Goal: Information Seeking & Learning: Find specific fact

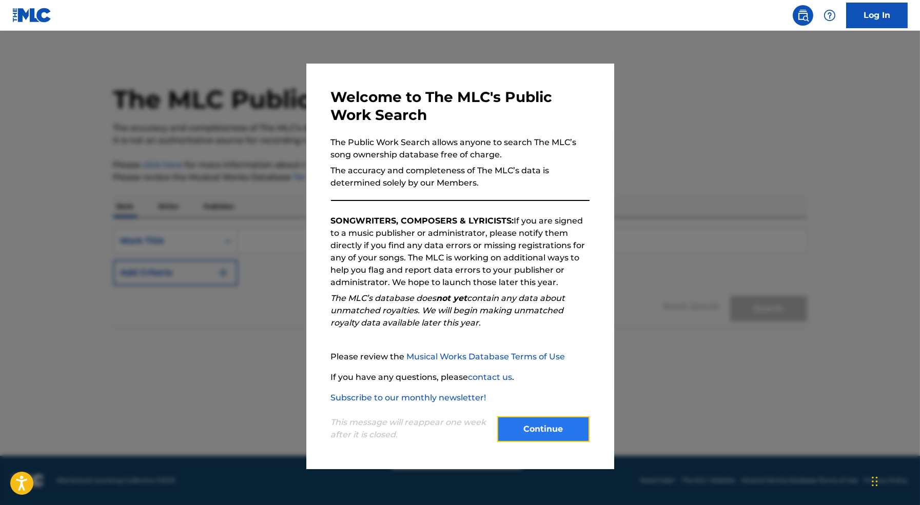
click at [540, 425] on button "Continue" at bounding box center [543, 429] width 92 height 26
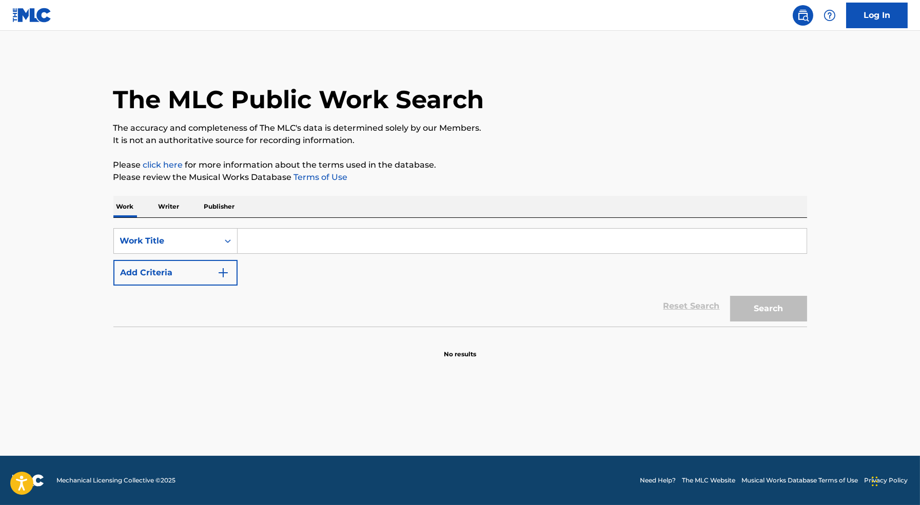
click at [309, 240] on input "Search Form" at bounding box center [521, 241] width 569 height 25
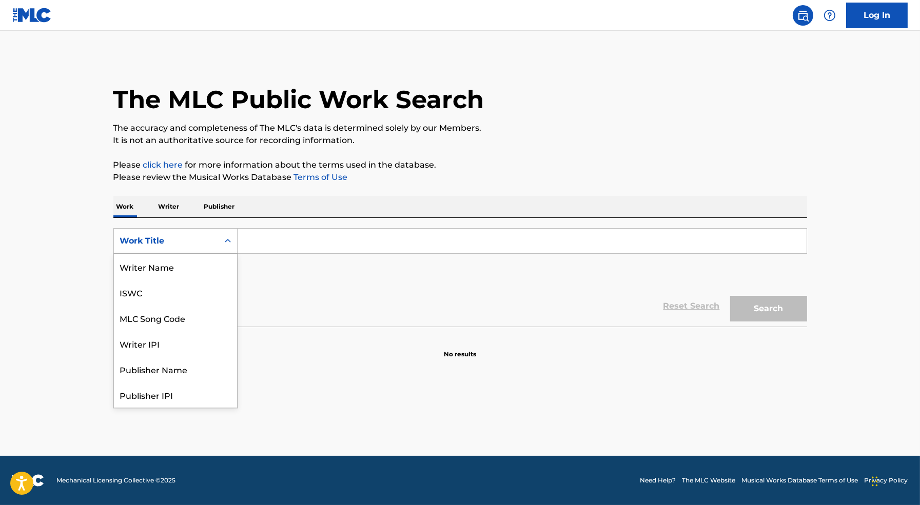
click at [178, 238] on div "Work Title" at bounding box center [166, 241] width 92 height 12
click at [172, 270] on div "Writer Name" at bounding box center [175, 267] width 123 height 26
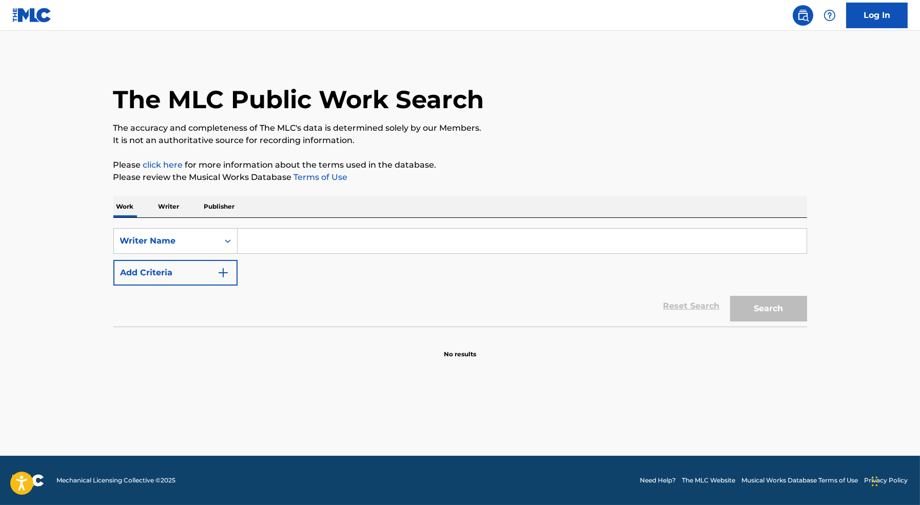
click at [283, 247] on input "Search Form" at bounding box center [521, 241] width 569 height 25
type input "a"
type input "matthew tavares"
click at [730, 296] on button "Search" at bounding box center [768, 309] width 77 height 26
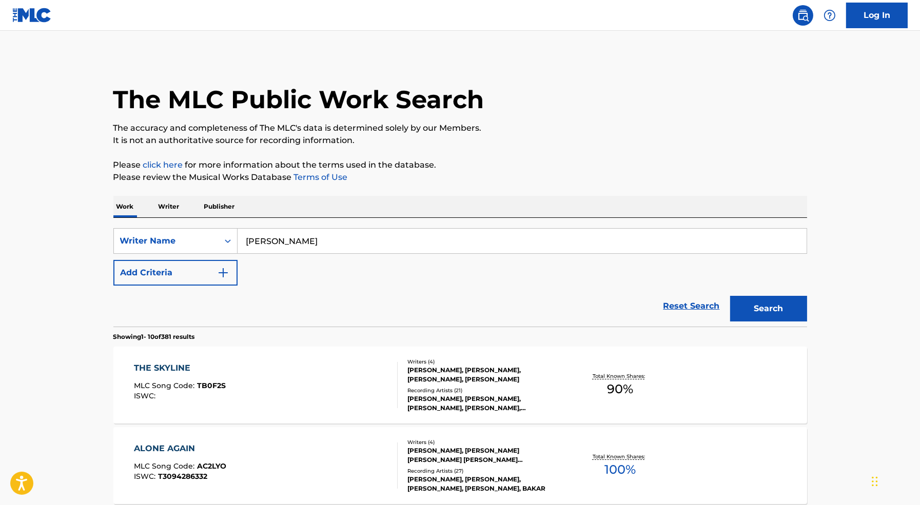
click at [275, 363] on div "THE SKYLINE MLC Song Code : TB0F2S ISWC :" at bounding box center [266, 385] width 264 height 46
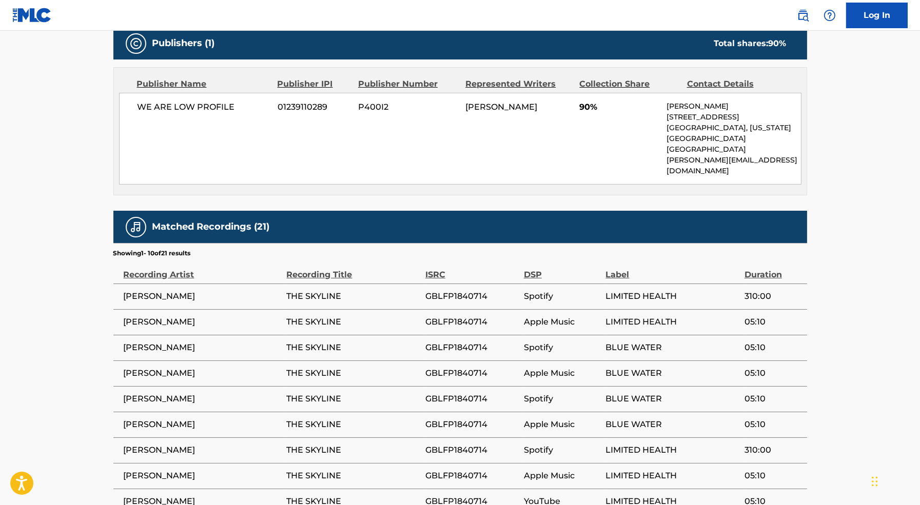
scroll to position [488, 0]
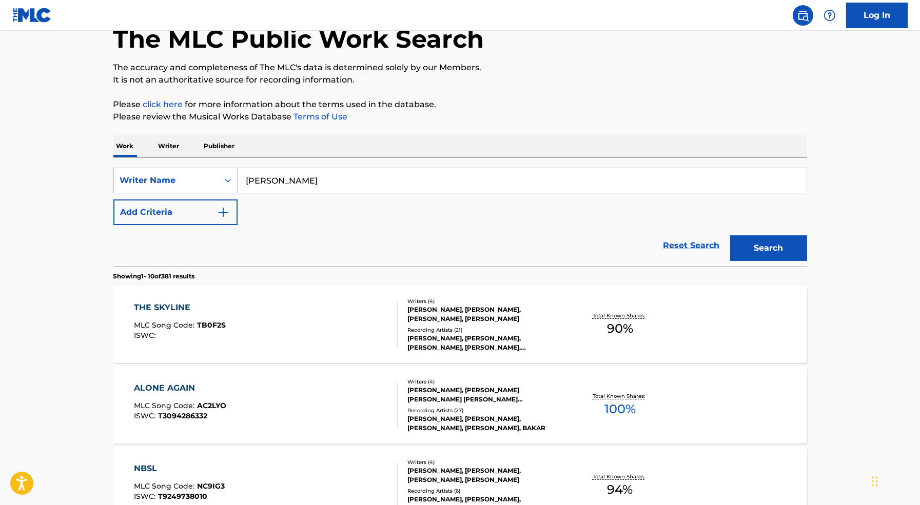
scroll to position [137, 0]
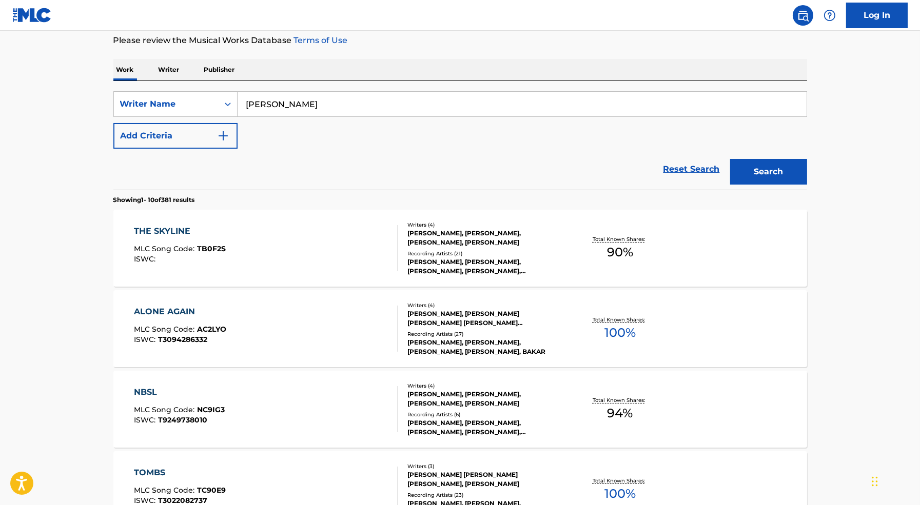
click at [353, 327] on div "ALONE AGAIN MLC Song Code : AC2LYO ISWC : T3094286332" at bounding box center [266, 329] width 264 height 46
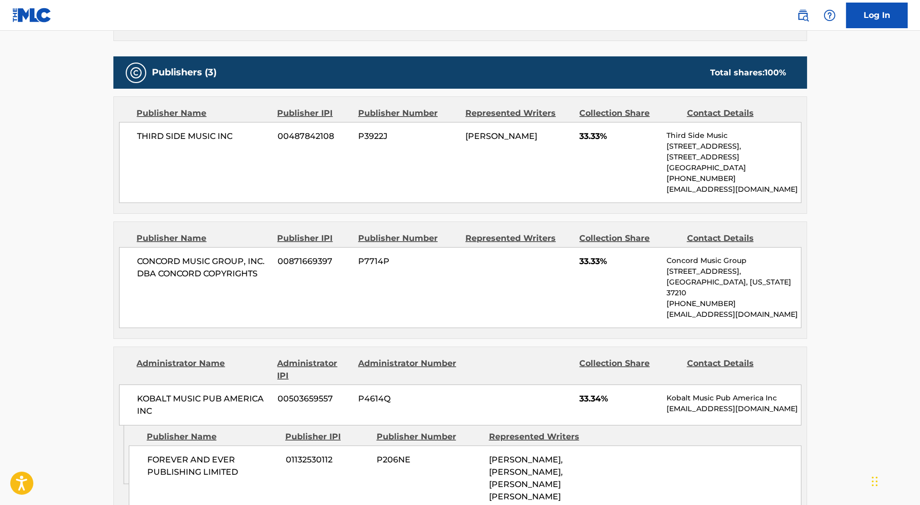
scroll to position [509, 0]
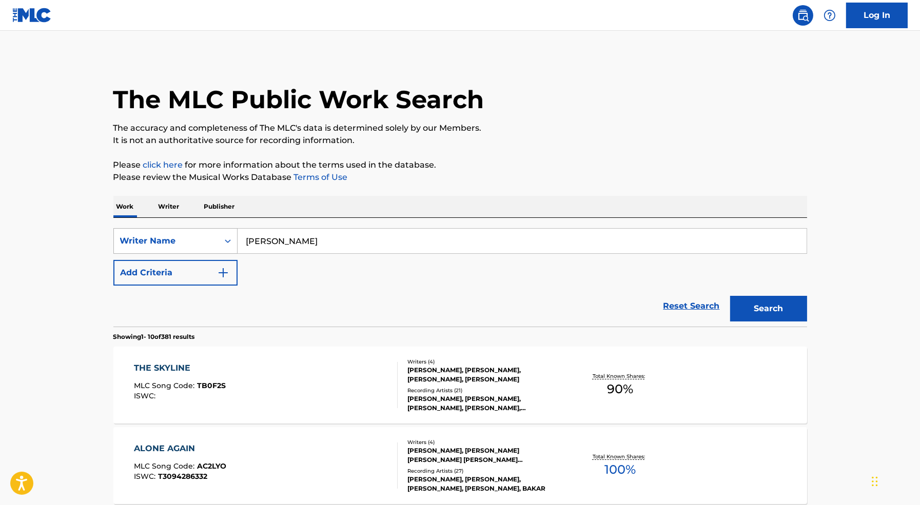
click at [187, 247] on div "Writer Name" at bounding box center [166, 240] width 105 height 19
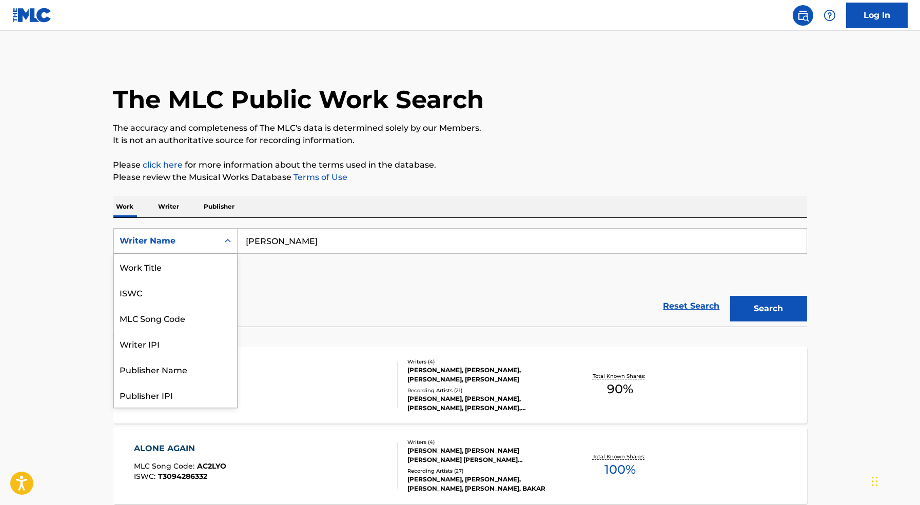
scroll to position [51, 0]
click at [316, 257] on div "SearchWithCriteria6aa1c2fd-ccab-4ccc-8218-11423321c42d Writer Name selected, 8 …" at bounding box center [459, 256] width 693 height 57
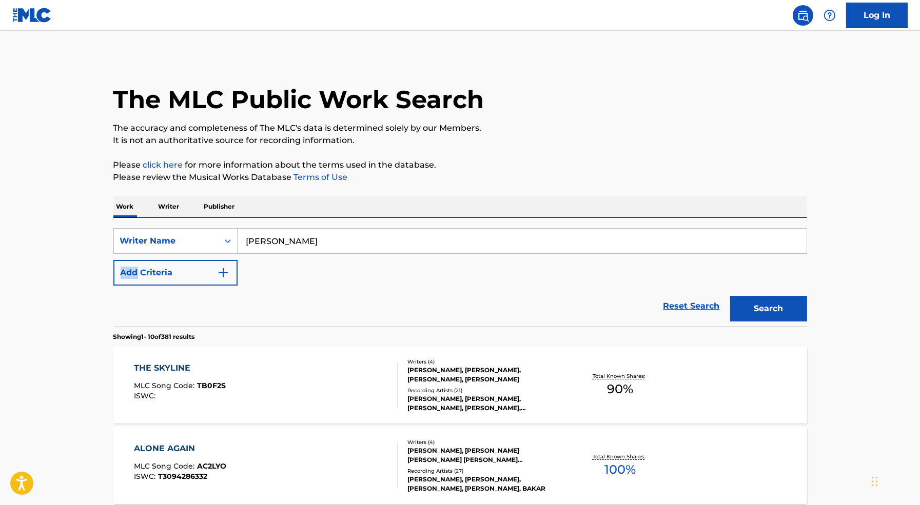
click at [316, 257] on div "SearchWithCriteria6aa1c2fd-ccab-4ccc-8218-11423321c42d Writer Name matthew tava…" at bounding box center [459, 256] width 693 height 57
click at [293, 249] on input "matthew tavares" at bounding box center [521, 241] width 569 height 25
type input "mahal"
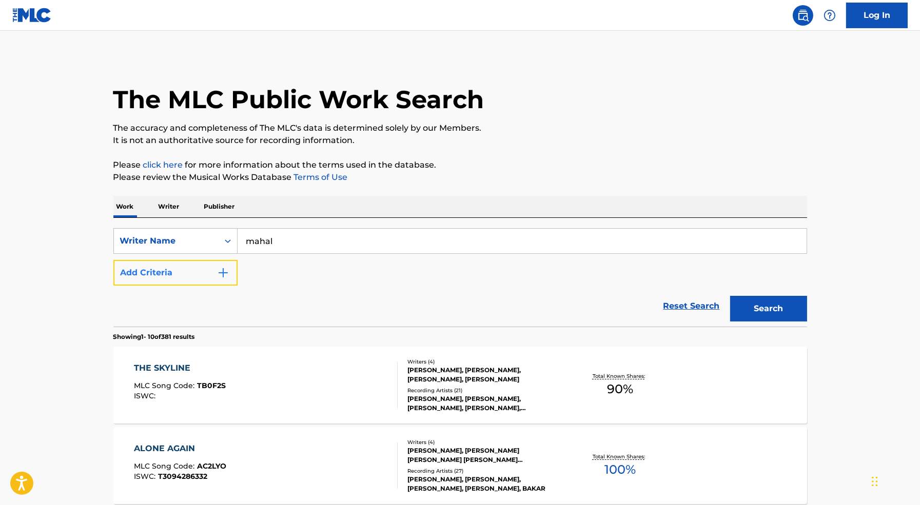
click at [217, 273] on img "Search Form" at bounding box center [223, 273] width 12 height 12
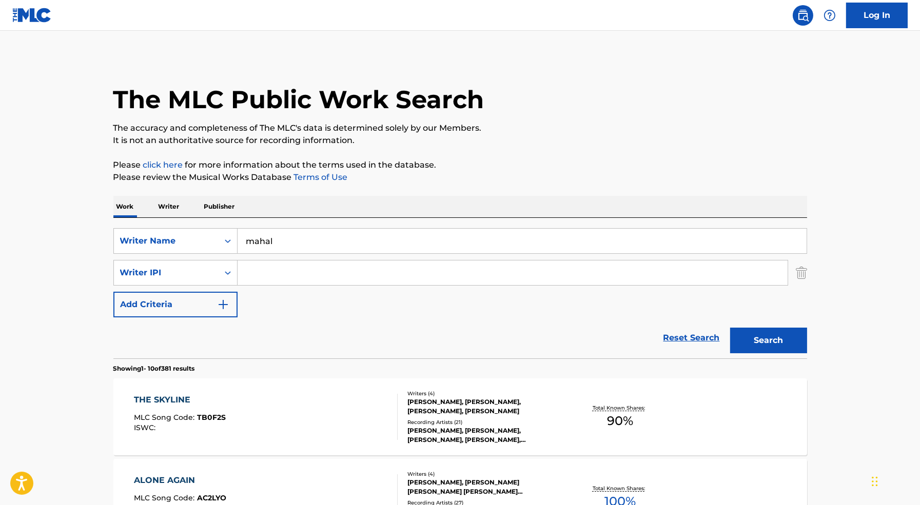
click at [284, 265] on input "Search Form" at bounding box center [512, 273] width 550 height 25
click at [311, 242] on input "mahal" at bounding box center [521, 241] width 569 height 25
click at [194, 246] on div "Writer Name" at bounding box center [166, 241] width 92 height 12
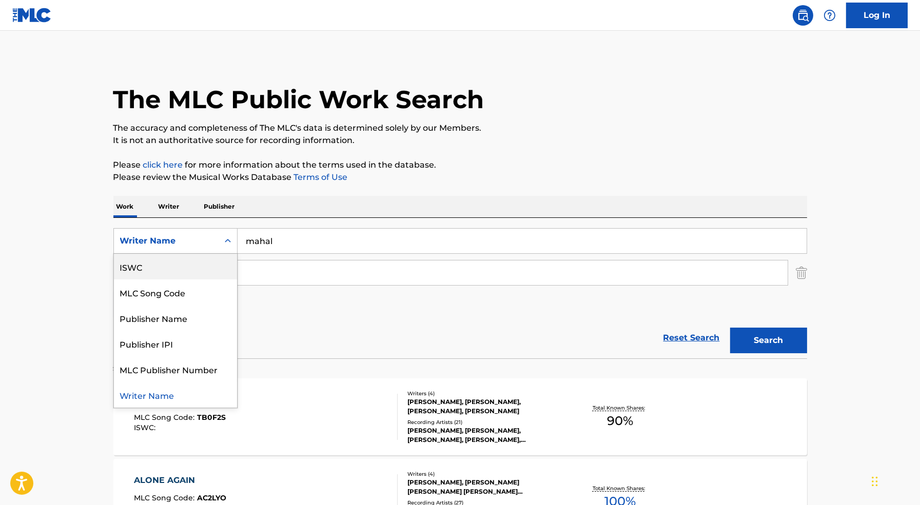
scroll to position [0, 0]
click at [194, 270] on div "Work Title" at bounding box center [175, 267] width 123 height 26
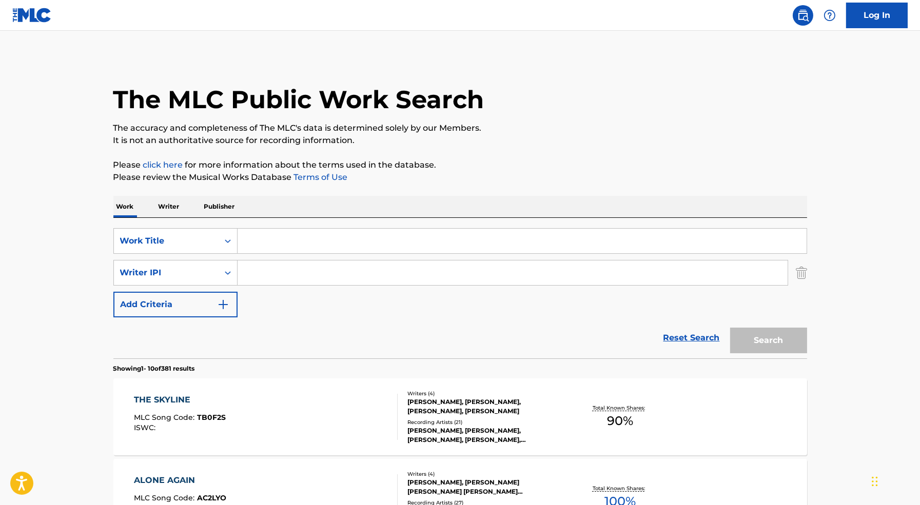
click at [275, 244] on input "Search Form" at bounding box center [521, 241] width 569 height 25
paste input "mahal"
type input "mahal"
click at [199, 279] on div "Writer IPI" at bounding box center [166, 272] width 105 height 19
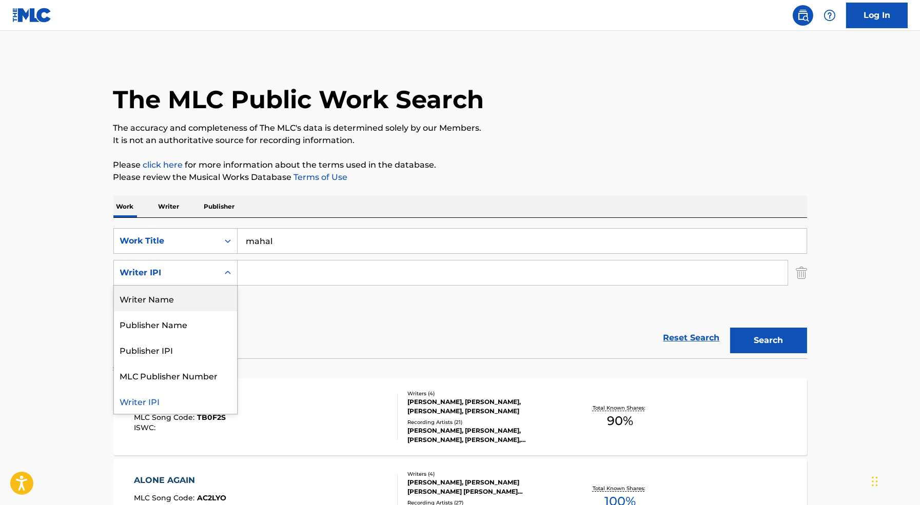
click at [199, 299] on div "Writer Name" at bounding box center [175, 299] width 123 height 26
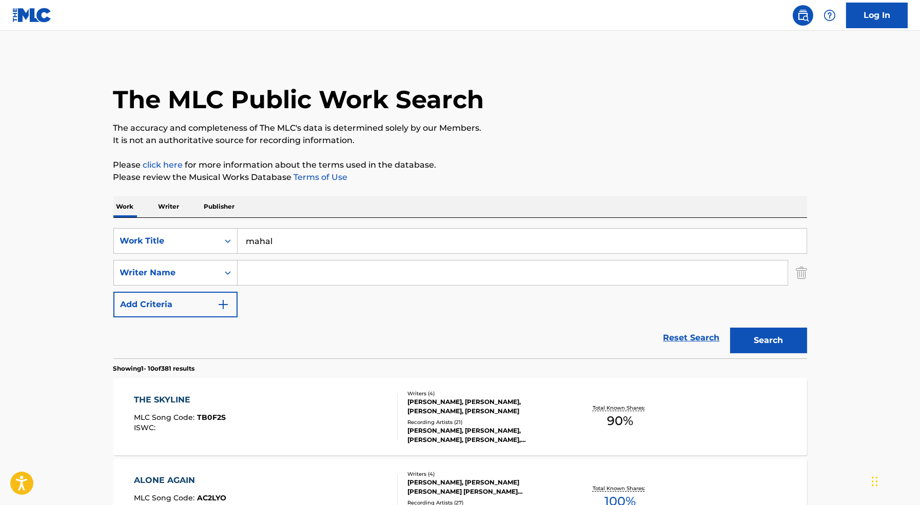
click at [314, 281] on input "Search Form" at bounding box center [512, 273] width 550 height 25
click at [730, 328] on button "Search" at bounding box center [768, 341] width 77 height 26
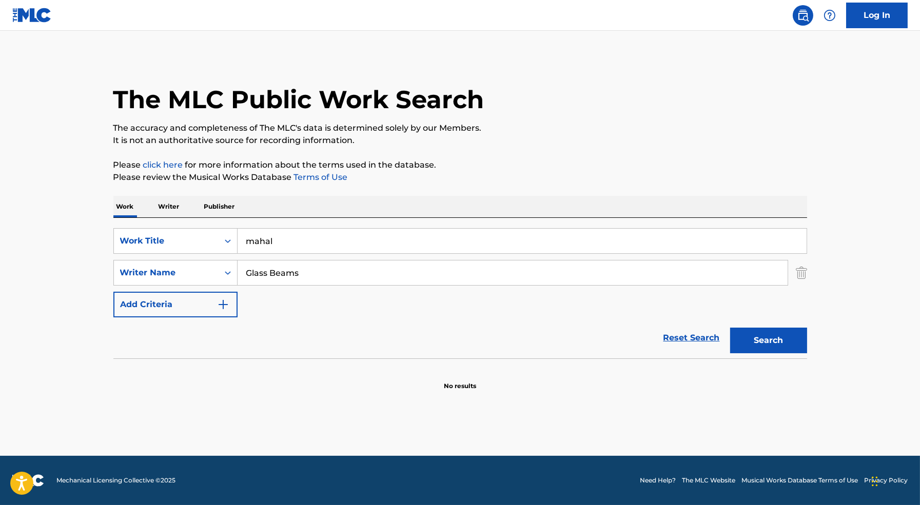
click at [291, 270] on input "Glass Beams" at bounding box center [512, 273] width 550 height 25
paste input "Rajan Silva"
type input "Rajan Silva"
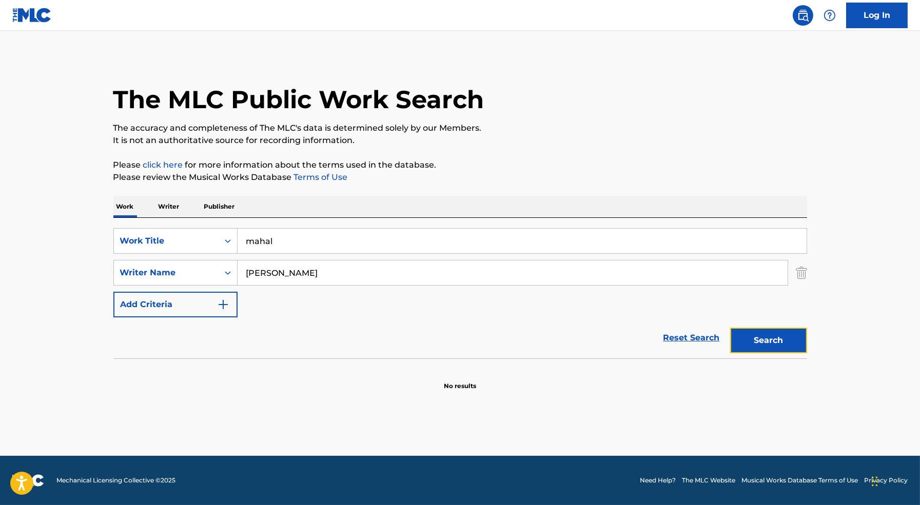
click at [797, 332] on button "Search" at bounding box center [768, 341] width 77 height 26
click at [260, 247] on input "mahal" at bounding box center [521, 241] width 569 height 25
type input "Mahal"
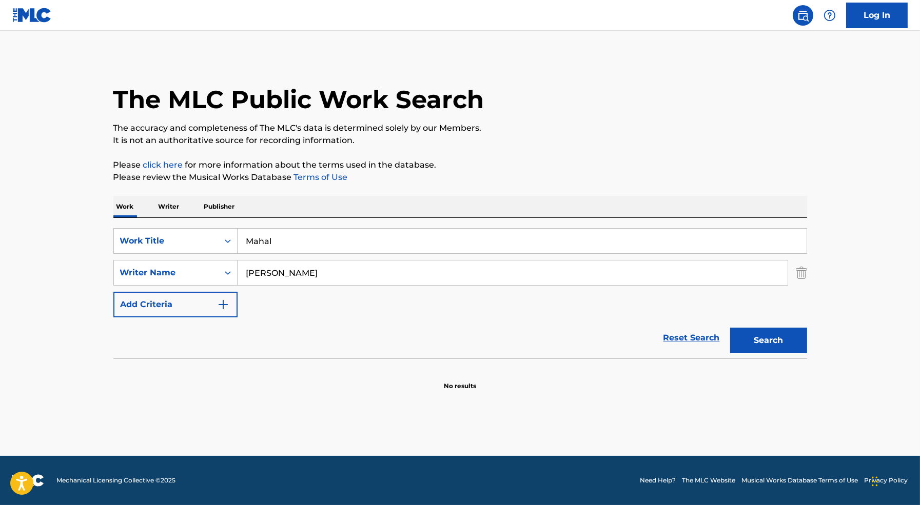
click at [730, 328] on button "Search" at bounding box center [768, 341] width 77 height 26
click at [390, 274] on input "Rajan Silva" at bounding box center [512, 273] width 550 height 25
paste input "Chvrsi"
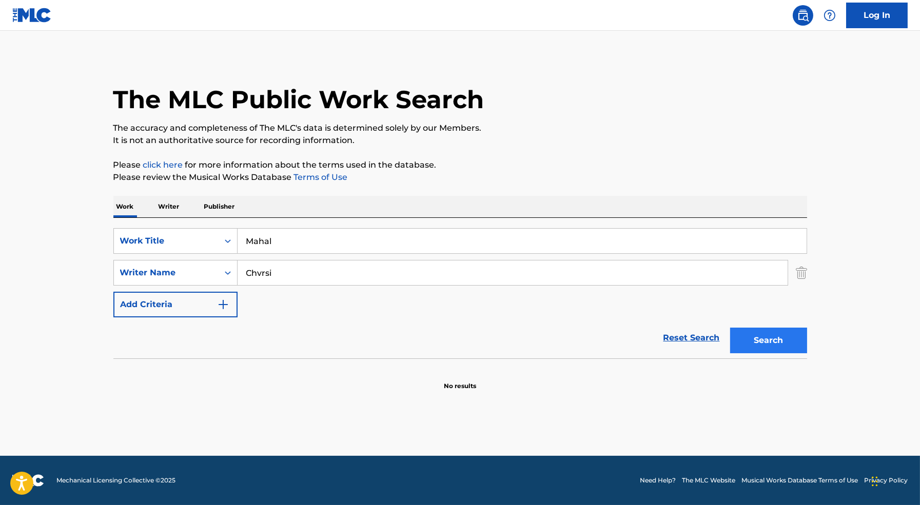
type input "Chvrsi"
click at [772, 336] on button "Search" at bounding box center [768, 341] width 77 height 26
click at [208, 243] on div "Work Title" at bounding box center [166, 241] width 92 height 12
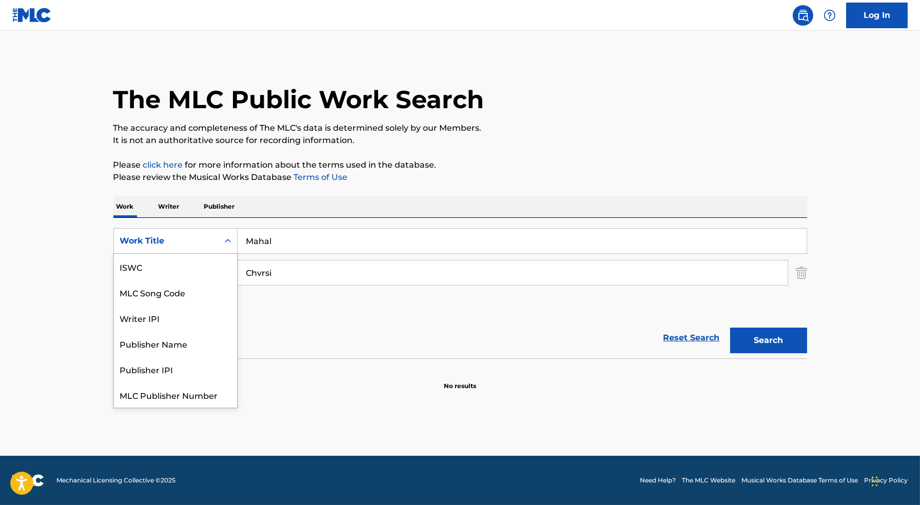
scroll to position [26, 0]
click at [341, 322] on div "Reset Search Search" at bounding box center [459, 337] width 693 height 41
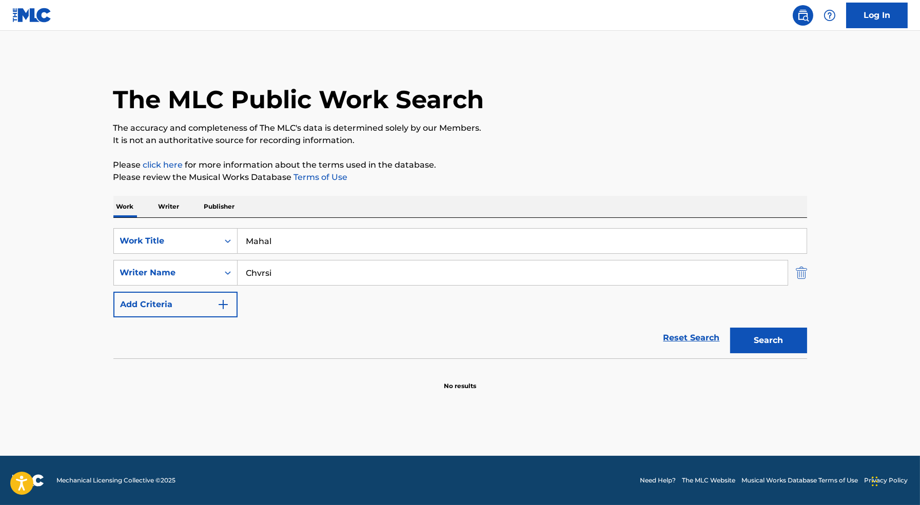
click at [804, 273] on img "Search Form" at bounding box center [800, 273] width 11 height 26
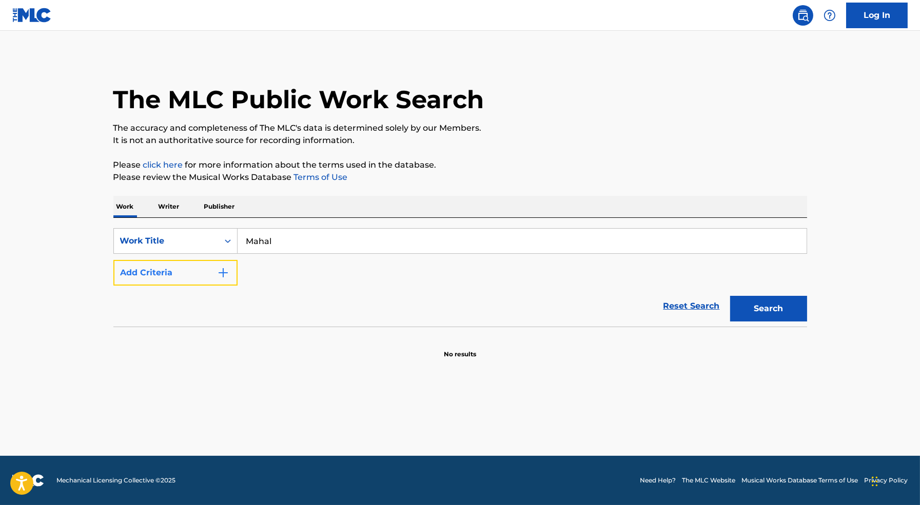
click at [196, 261] on button "Add Criteria" at bounding box center [175, 273] width 124 height 26
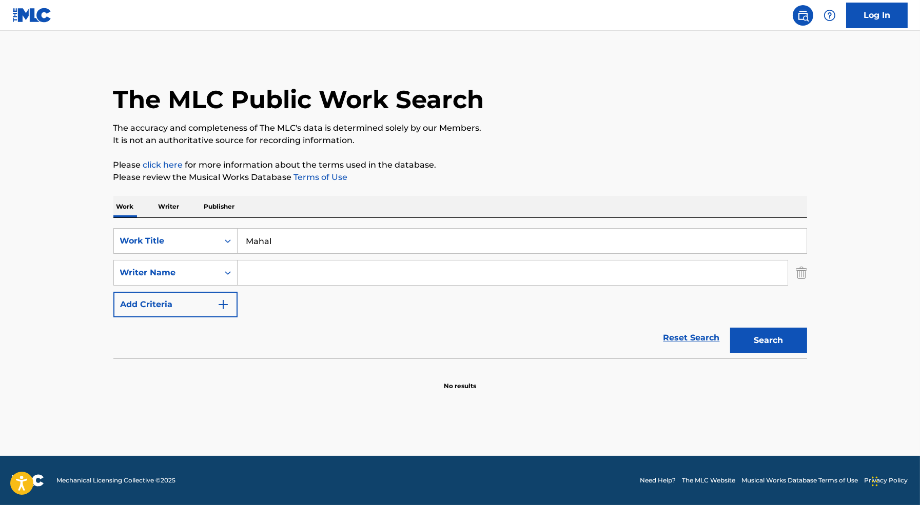
click at [296, 241] on input "Mahal" at bounding box center [521, 241] width 569 height 25
click at [295, 241] on input "Mahal" at bounding box center [521, 241] width 569 height 25
type input "L"
click at [798, 270] on img "Search Form" at bounding box center [800, 273] width 11 height 26
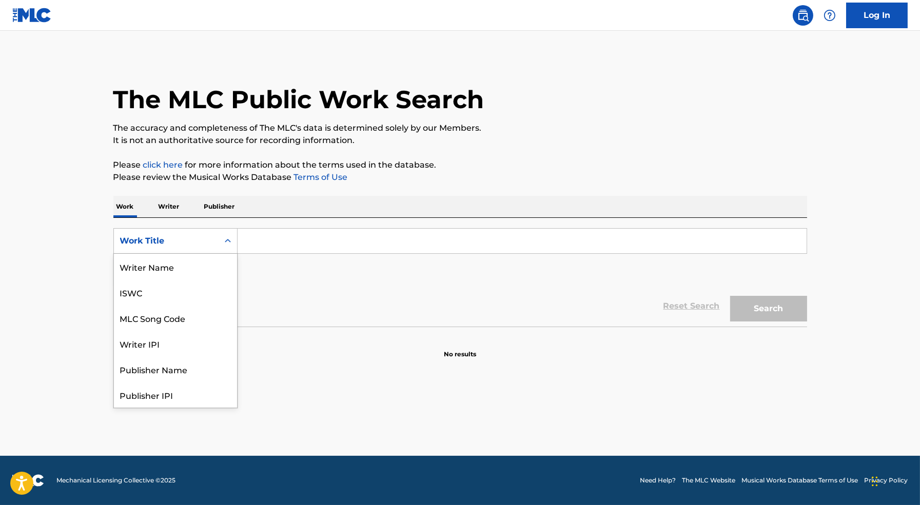
click at [159, 239] on div "Work Title" at bounding box center [166, 241] width 92 height 12
click at [179, 251] on div "Work Title" at bounding box center [175, 241] width 124 height 26
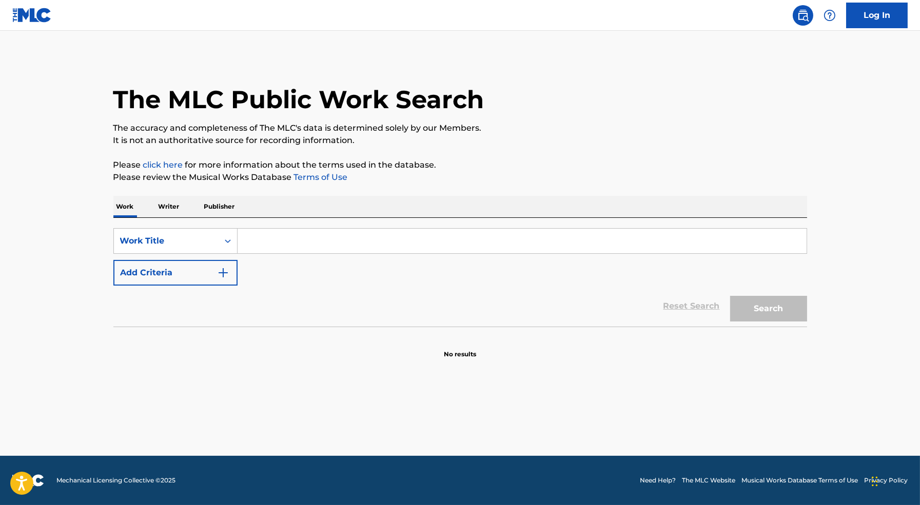
click at [286, 233] on input "Search Form" at bounding box center [521, 241] width 569 height 25
type input "Loe Shimmy"
click at [730, 296] on button "Search" at bounding box center [768, 309] width 77 height 26
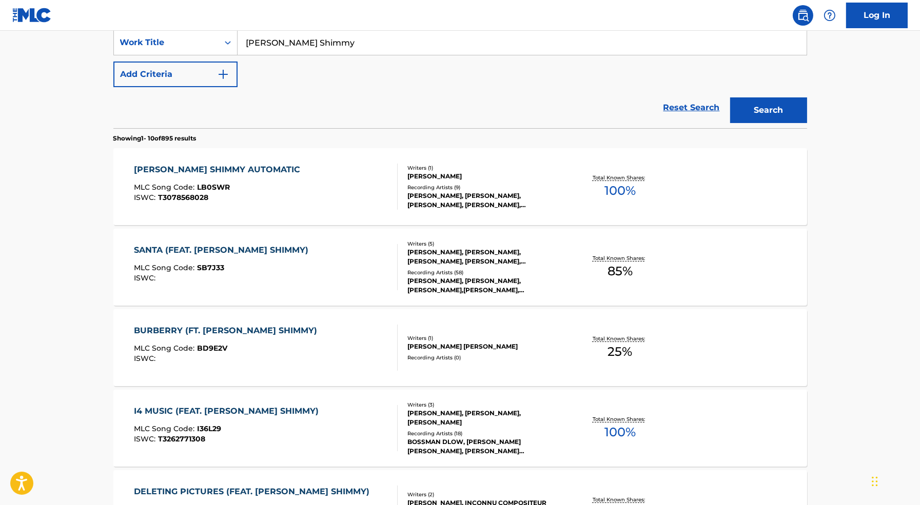
scroll to position [199, 0]
click at [338, 273] on div "SANTA (FEAT. LOE SHIMMY) MLC Song Code : SB7J33 ISWC :" at bounding box center [266, 267] width 264 height 46
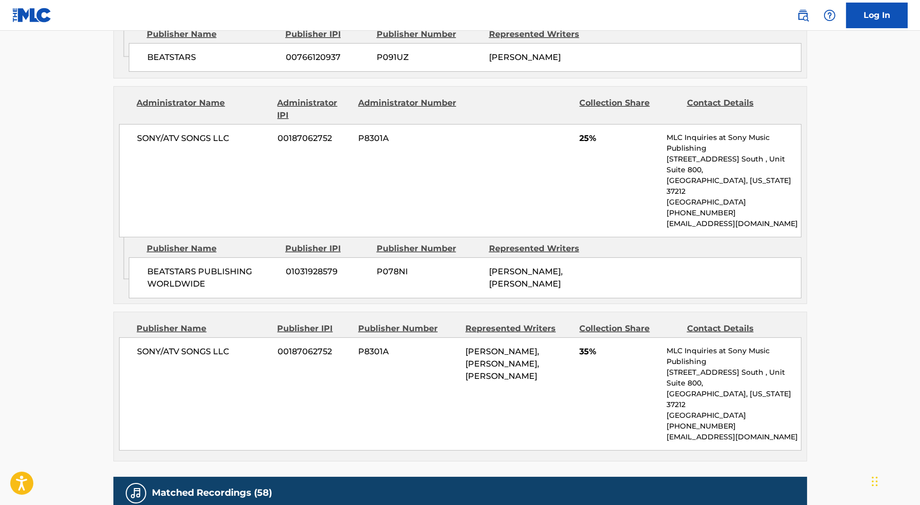
scroll to position [761, 0]
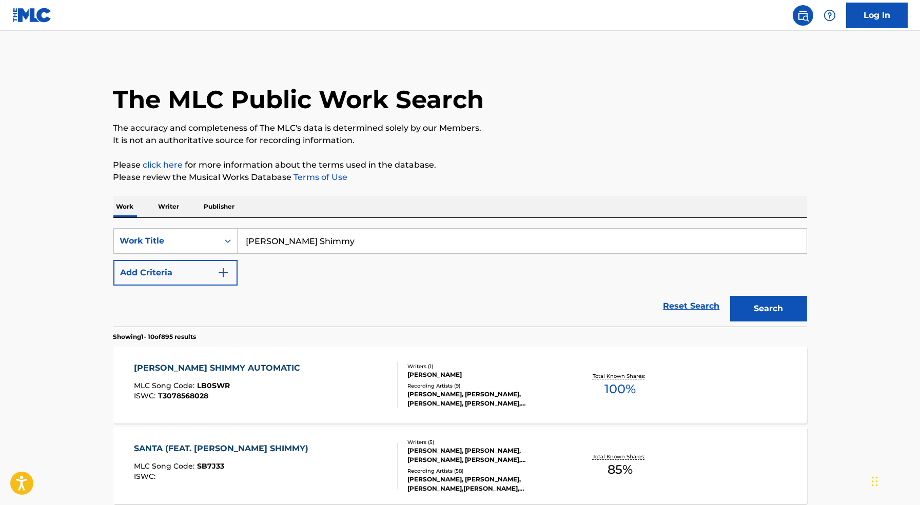
click at [313, 244] on input "Loe Shimmy" at bounding box center [521, 241] width 569 height 25
click at [312, 244] on input "Loe Shimmy" at bounding box center [521, 241] width 569 height 25
paste input "Shamar Williams Cox"
click at [303, 241] on input "Shamar Williams Cox" at bounding box center [521, 241] width 569 height 25
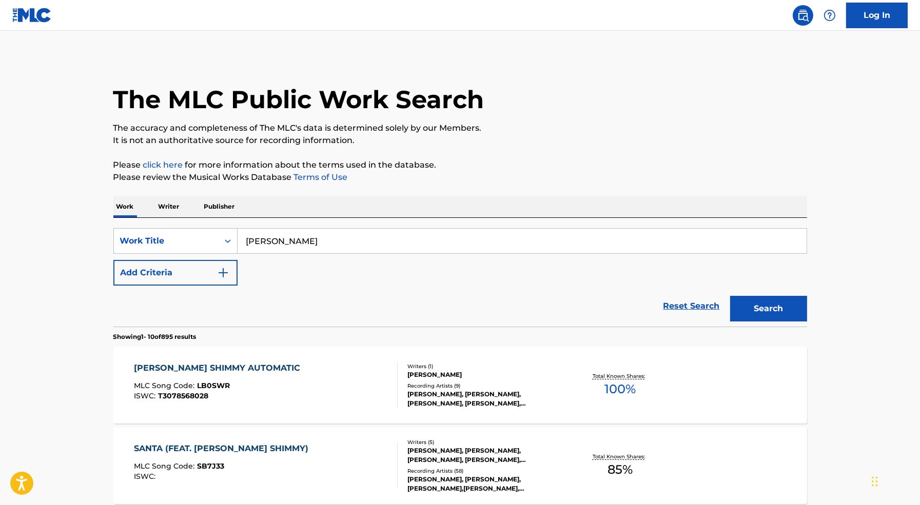
click at [303, 241] on input "Shamar Williams Cox" at bounding box center [521, 241] width 569 height 25
type input "Shamar Cox"
click at [779, 310] on button "Search" at bounding box center [768, 309] width 77 height 26
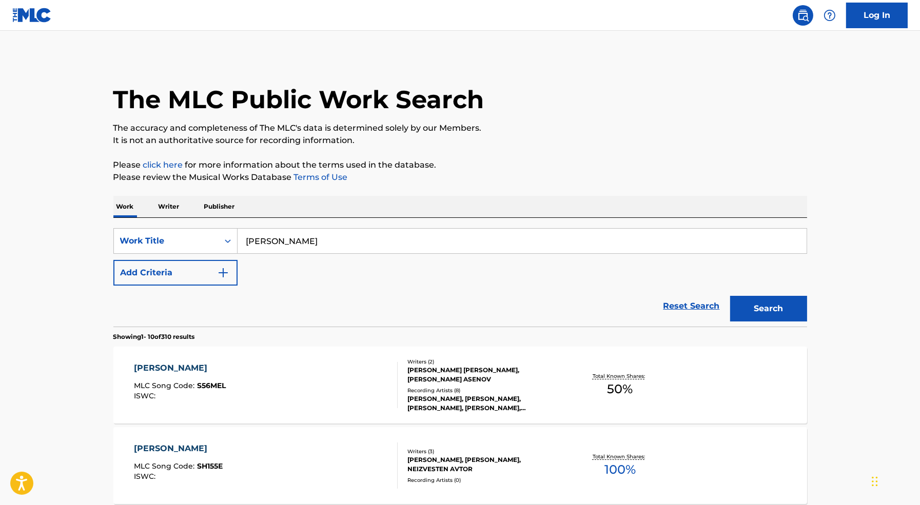
click at [282, 386] on div "SHAMAR MLC Song Code : S56MEL ISWC :" at bounding box center [266, 385] width 264 height 46
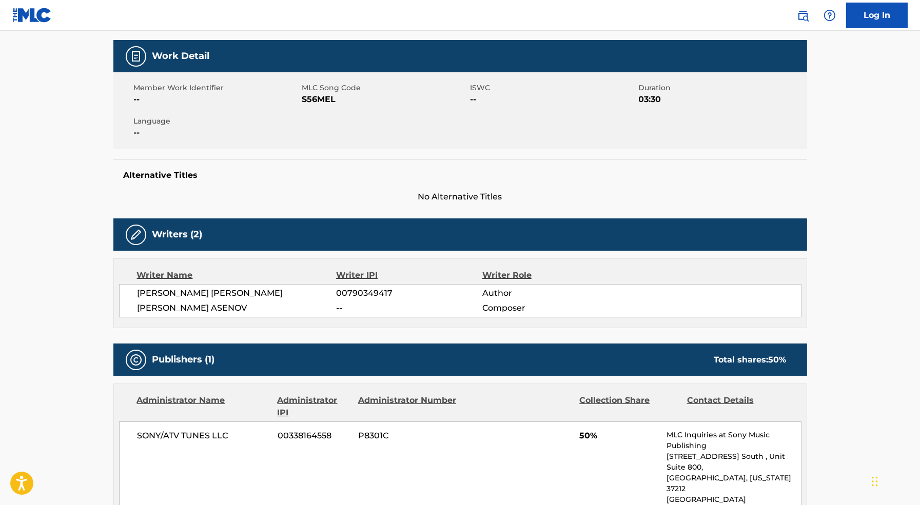
scroll to position [141, 0]
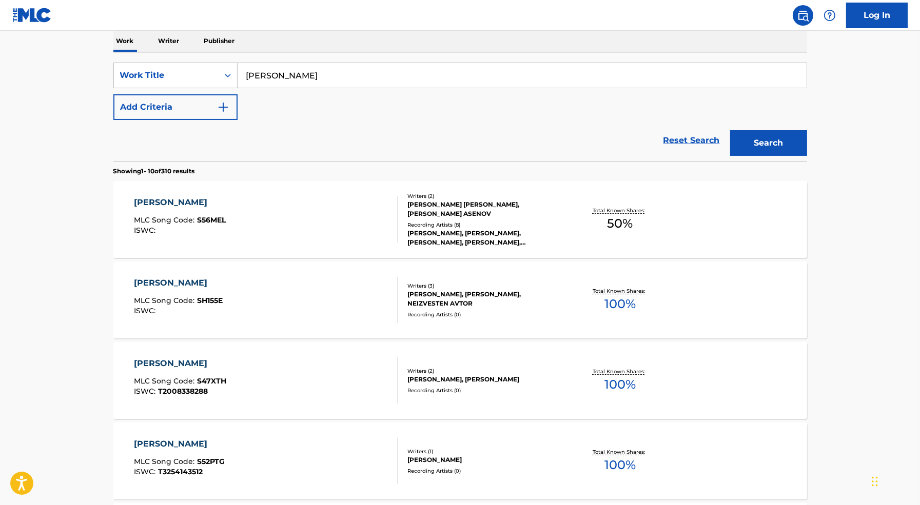
scroll to position [167, 0]
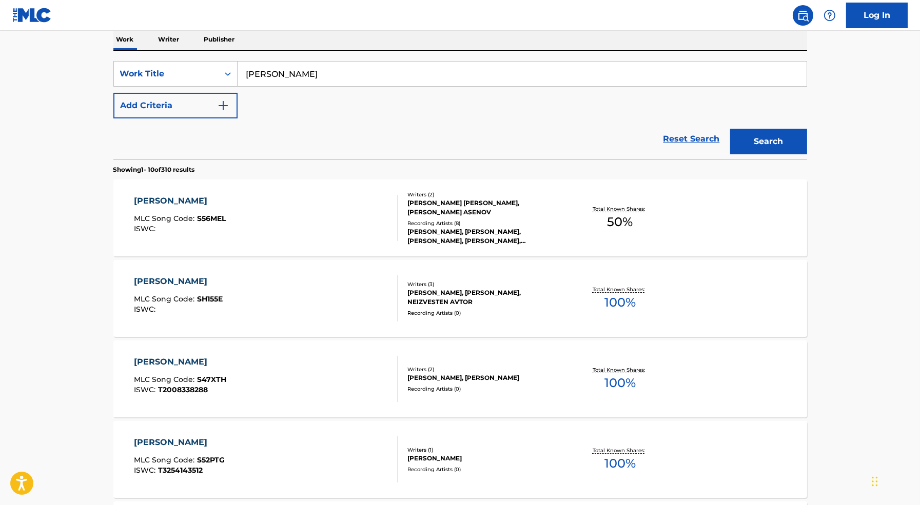
click at [531, 309] on div "Recording Artists ( 0 )" at bounding box center [484, 313] width 155 height 8
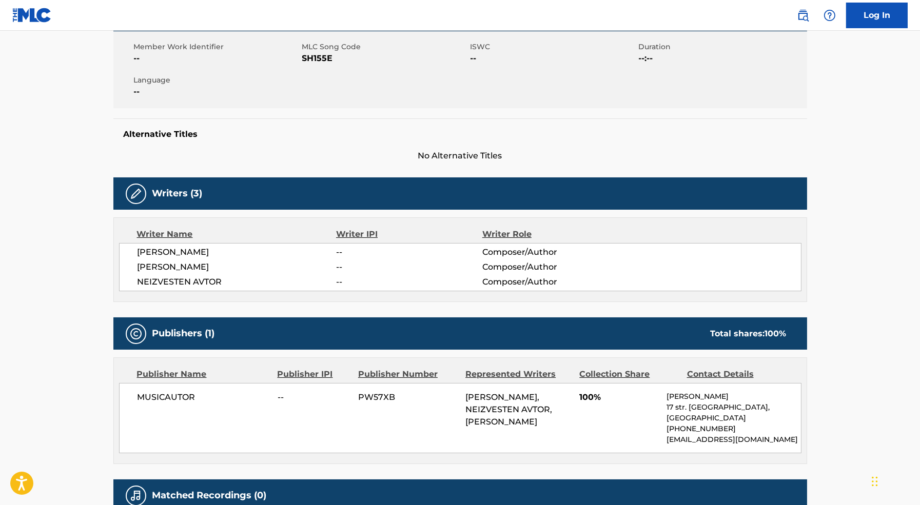
scroll to position [218, 0]
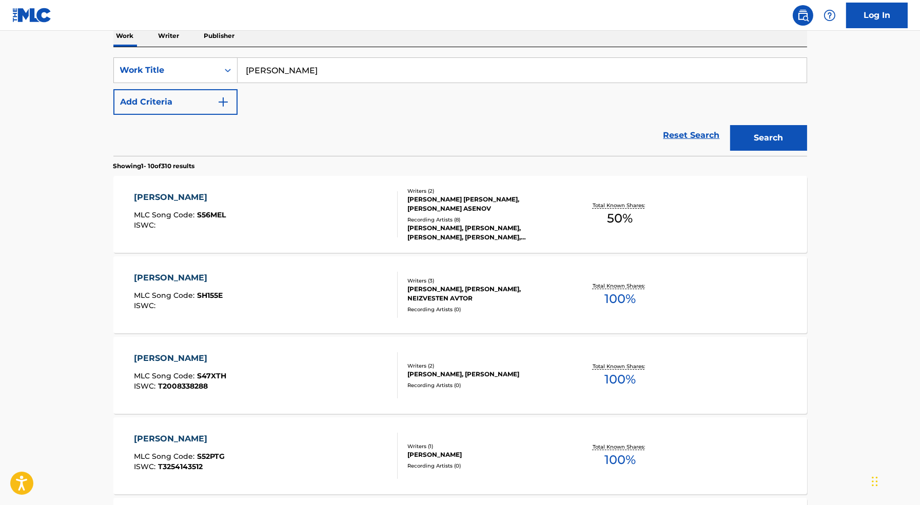
scroll to position [172, 0]
click at [531, 400] on div "SHAMAR MLC Song Code : S47XTH ISWC : T2008338288 Writers ( 2 ) ALESSANDRO SCHIF…" at bounding box center [459, 374] width 693 height 77
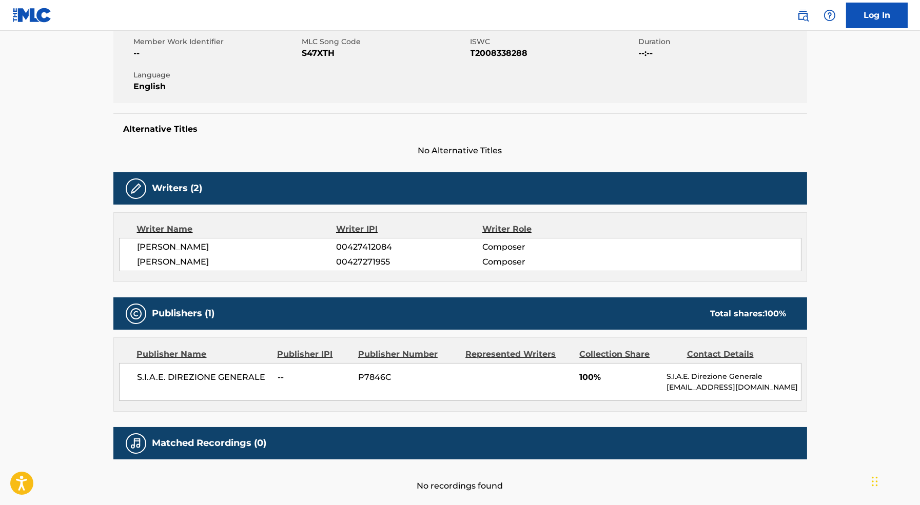
scroll to position [204, 0]
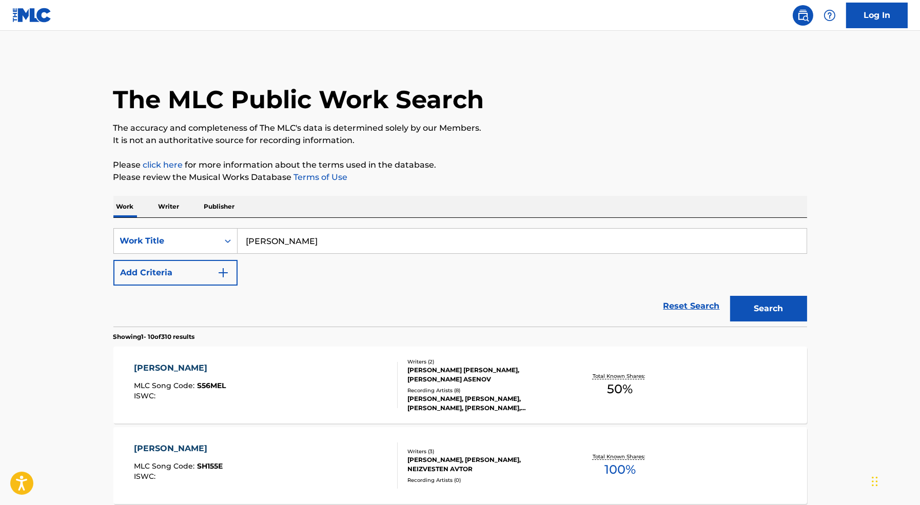
click at [326, 237] on input "Shamar Cox" at bounding box center [521, 241] width 569 height 25
click at [190, 231] on div "Work Title" at bounding box center [166, 240] width 105 height 19
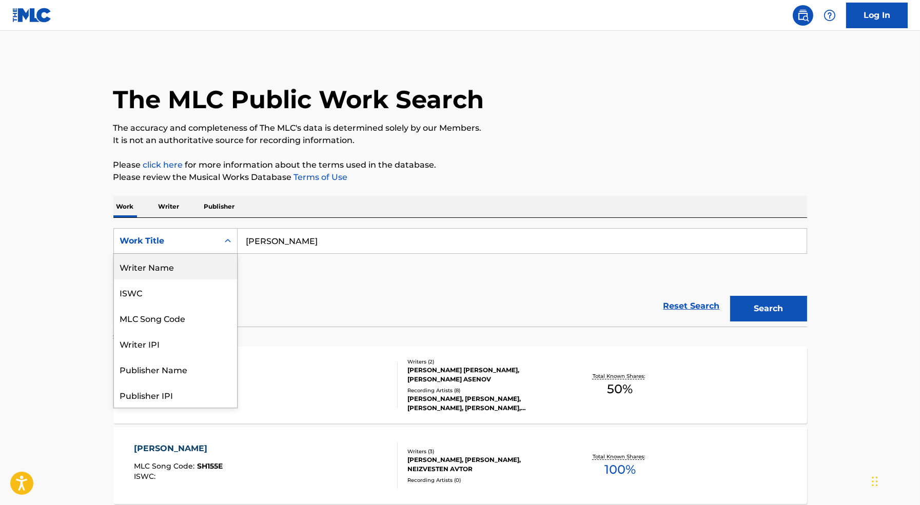
click at [184, 275] on div "Writer Name" at bounding box center [175, 267] width 123 height 26
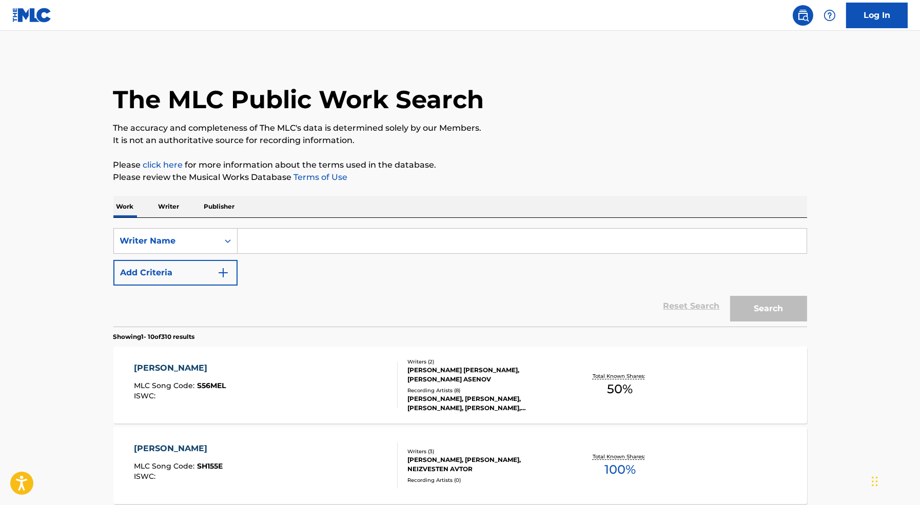
click at [402, 240] on input "Search Form" at bounding box center [521, 241] width 569 height 25
paste input "Shamar Williams Cox"
click at [307, 241] on input "Shamar Williams Cox" at bounding box center [521, 241] width 569 height 25
type input "Shamar Cox"
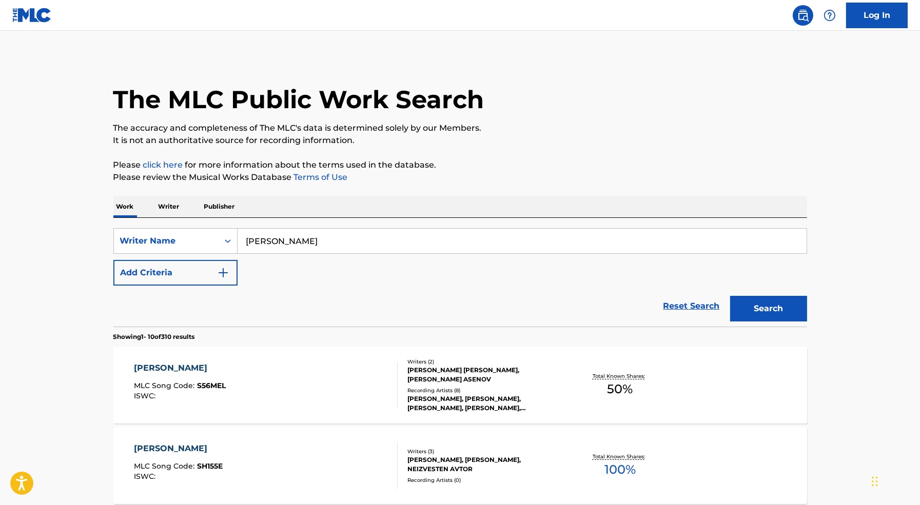
click at [730, 296] on button "Search" at bounding box center [768, 309] width 77 height 26
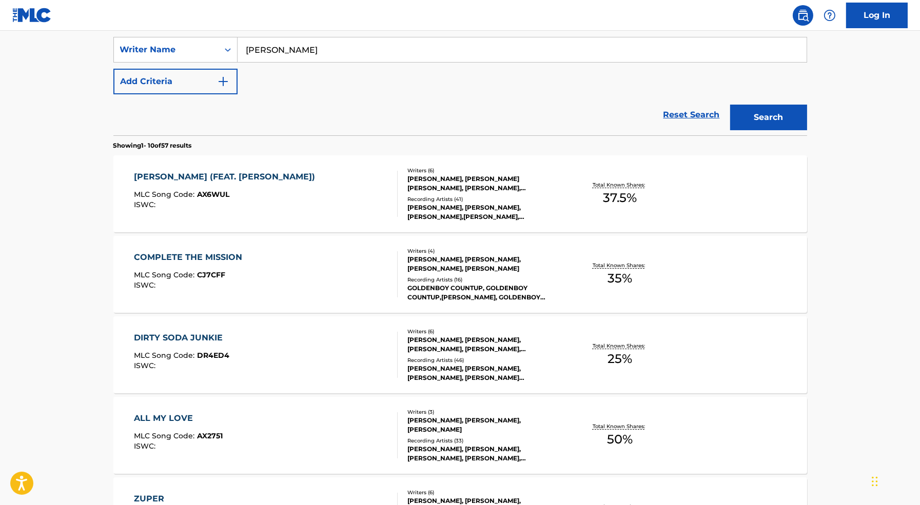
scroll to position [218, 0]
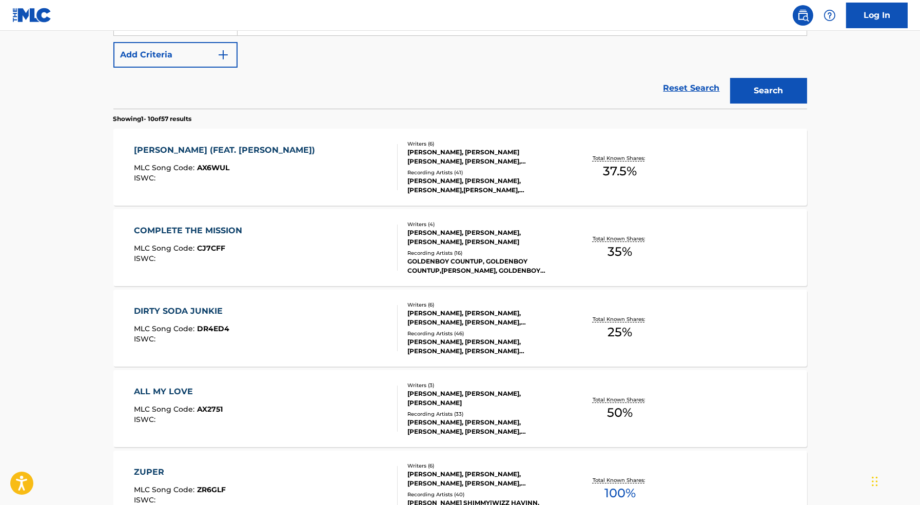
click at [326, 175] on div "ARETHA FRANKLIN (FEAT. LUH TYLER) MLC Song Code : AX6WUL ISWC :" at bounding box center [266, 167] width 264 height 46
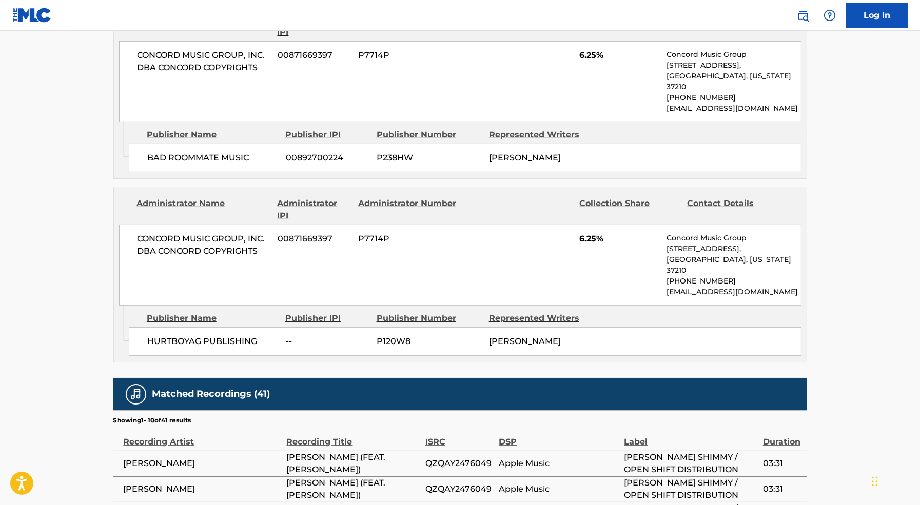
scroll to position [913, 0]
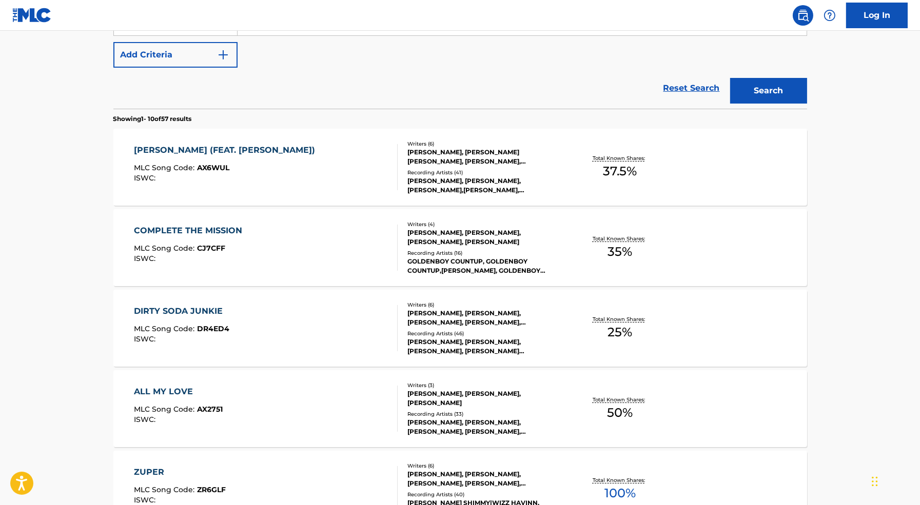
scroll to position [244, 0]
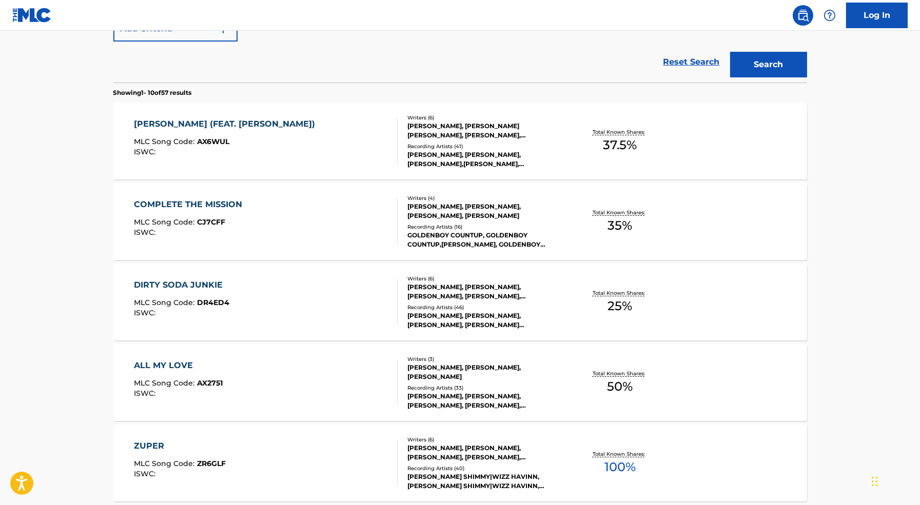
click at [345, 386] on div "ALL MY LOVE MLC Song Code : AX2751 ISWC :" at bounding box center [266, 383] width 264 height 46
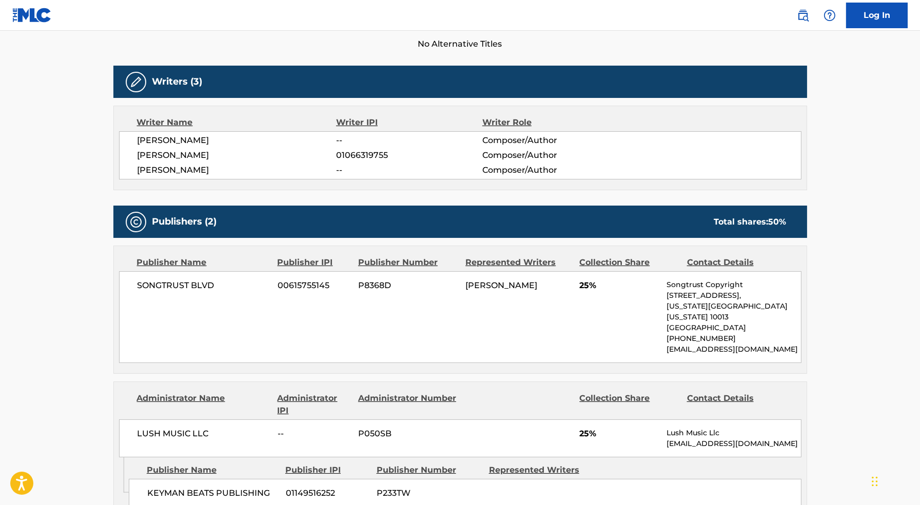
scroll to position [298, 0]
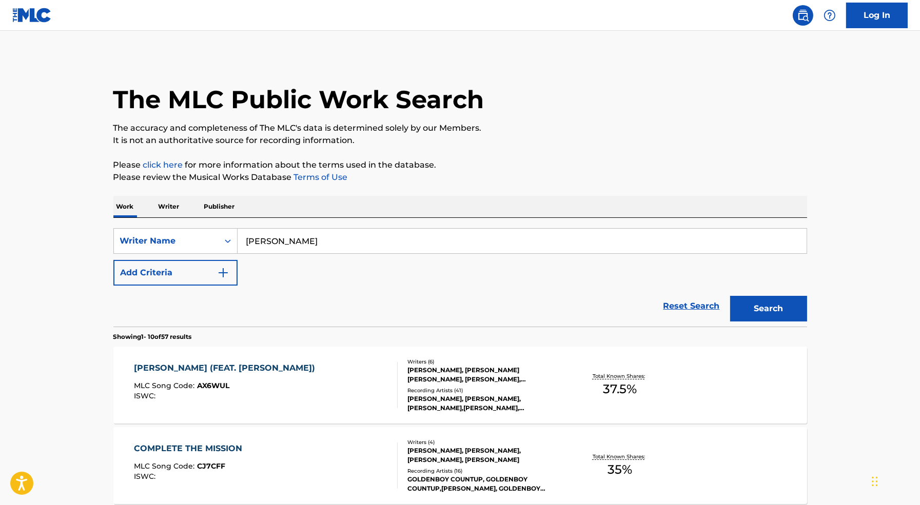
click at [340, 238] on input "Shamar Cox" at bounding box center [521, 241] width 569 height 25
paste input "[PERSON_NAME] day [PERSON_NAME]"
type input "[PERSON_NAME] day [PERSON_NAME]"
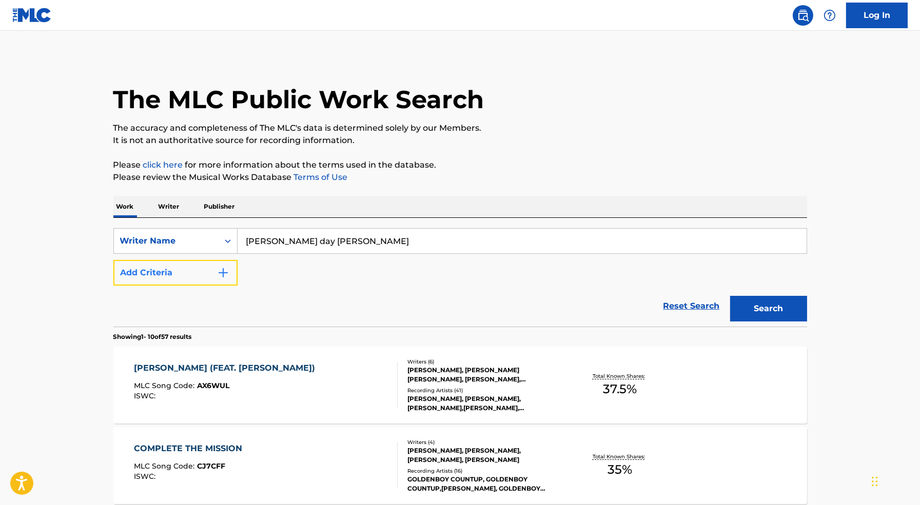
click at [184, 268] on button "Add Criteria" at bounding box center [175, 273] width 124 height 26
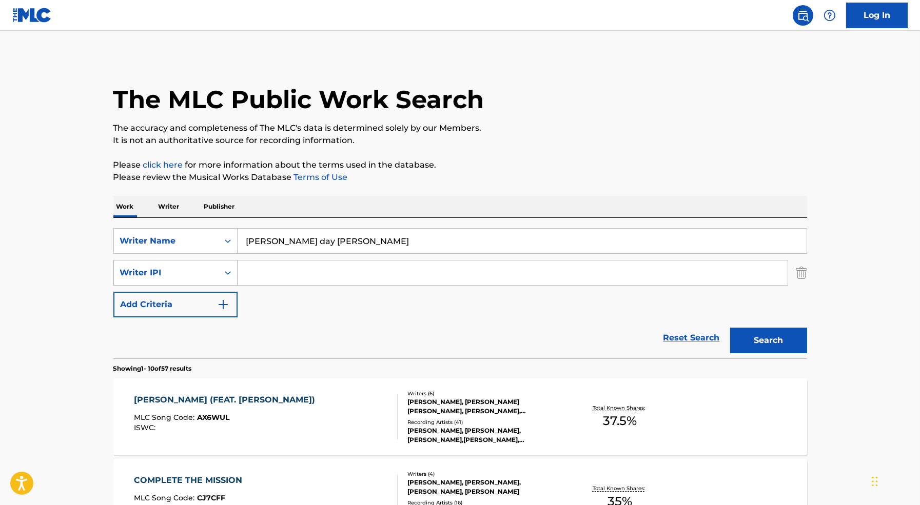
click at [187, 265] on div "Writer IPI" at bounding box center [166, 272] width 105 height 19
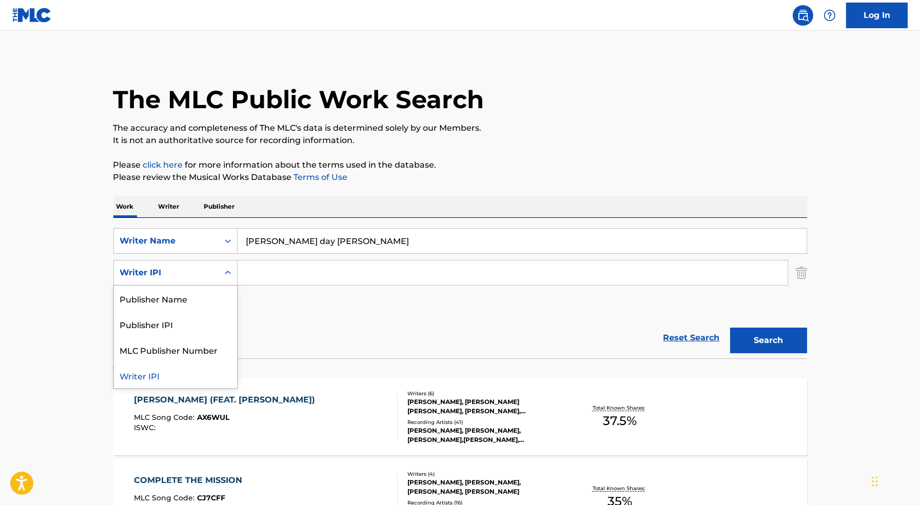
click at [323, 238] on input "[PERSON_NAME] day [PERSON_NAME]" at bounding box center [521, 241] width 569 height 25
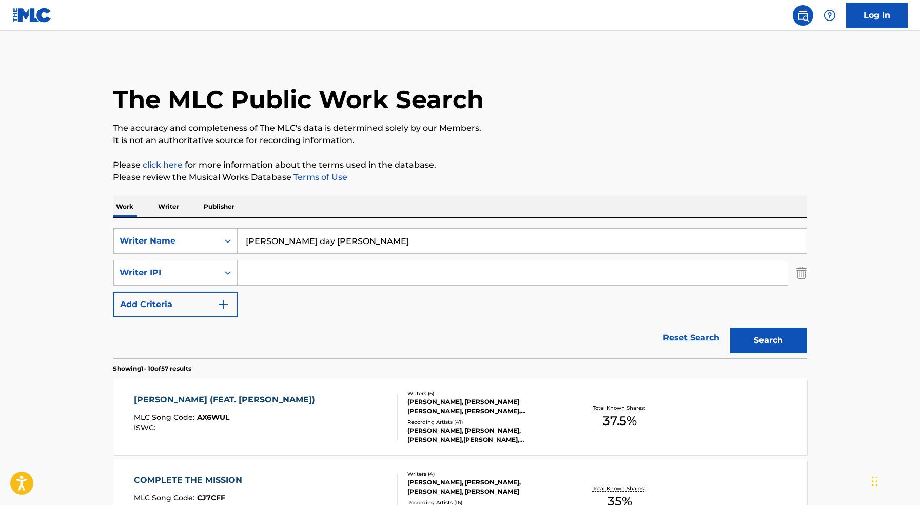
click at [323, 238] on input "[PERSON_NAME] day [PERSON_NAME]" at bounding box center [521, 241] width 569 height 25
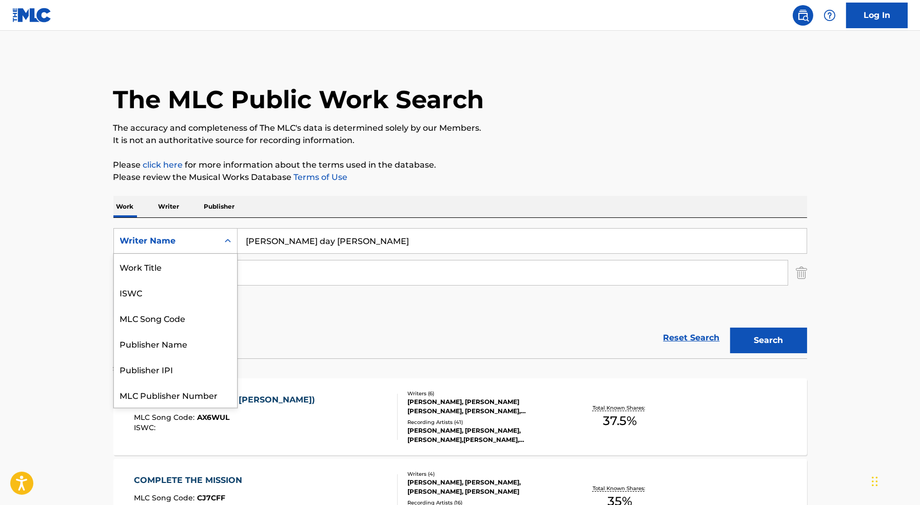
click at [181, 238] on div "Writer Name" at bounding box center [166, 241] width 92 height 12
click at [186, 266] on div "Work Title" at bounding box center [175, 267] width 123 height 26
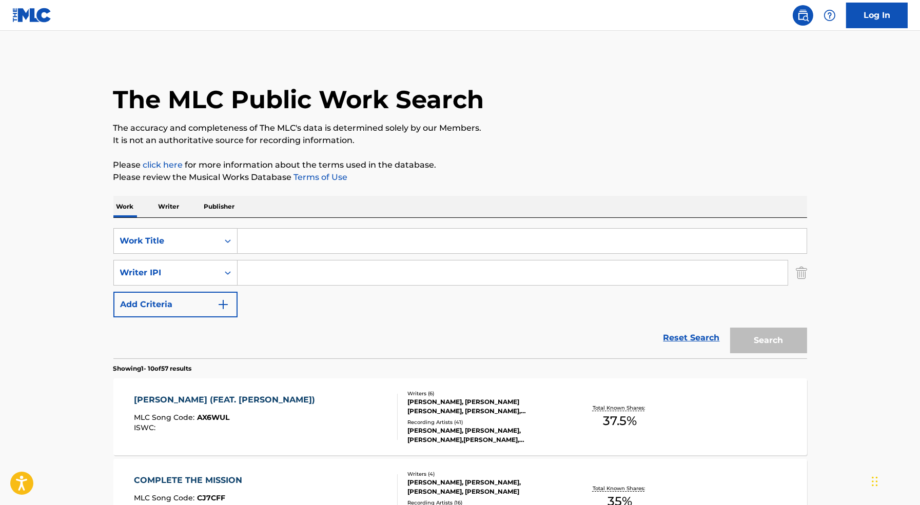
click at [270, 246] on input "Search Form" at bounding box center [521, 241] width 569 height 25
type input "My Way"
click at [313, 278] on input "Search Form" at bounding box center [512, 273] width 550 height 25
paste input "[PERSON_NAME] day [PERSON_NAME]"
type input "[PERSON_NAME] day [PERSON_NAME]"
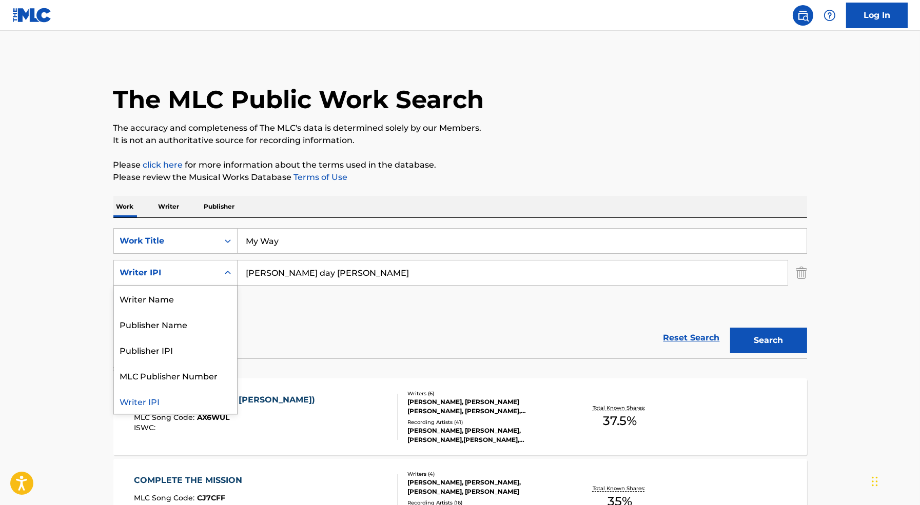
click at [205, 277] on div "Writer IPI" at bounding box center [166, 273] width 92 height 12
click at [205, 301] on div "Writer Name" at bounding box center [175, 299] width 123 height 26
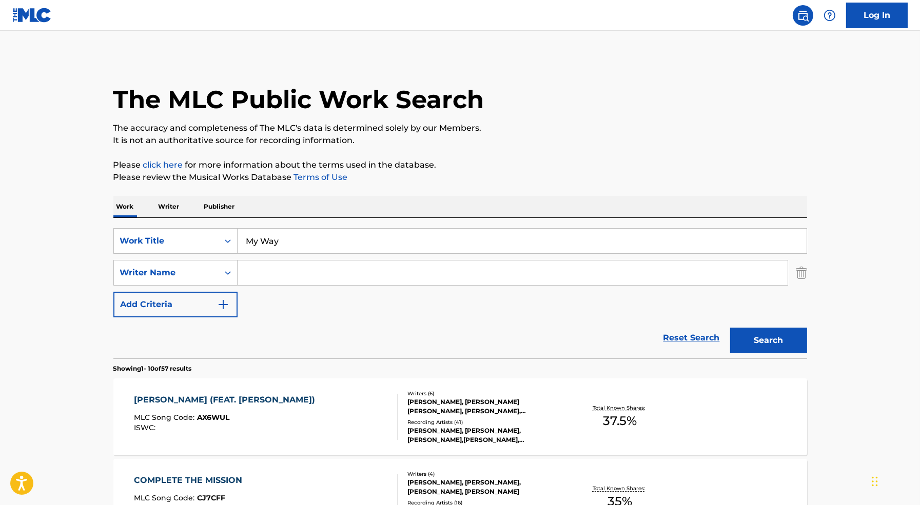
click at [296, 283] on input "Search Form" at bounding box center [512, 273] width 550 height 25
paste input "[PERSON_NAME] day [PERSON_NAME]"
type input "[PERSON_NAME] day [PERSON_NAME]"
click at [793, 345] on button "Search" at bounding box center [768, 341] width 77 height 26
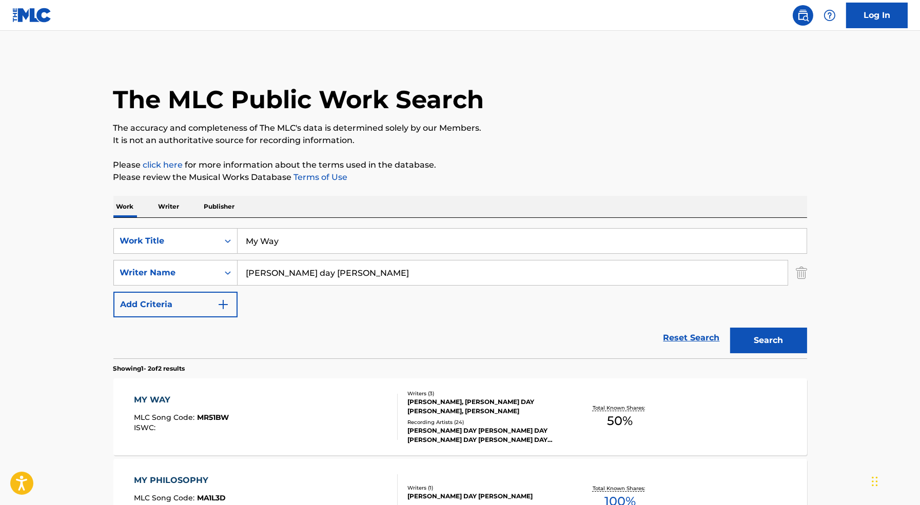
click at [262, 413] on div "MY WAY MLC Song Code : MR51BW ISWC :" at bounding box center [266, 417] width 264 height 46
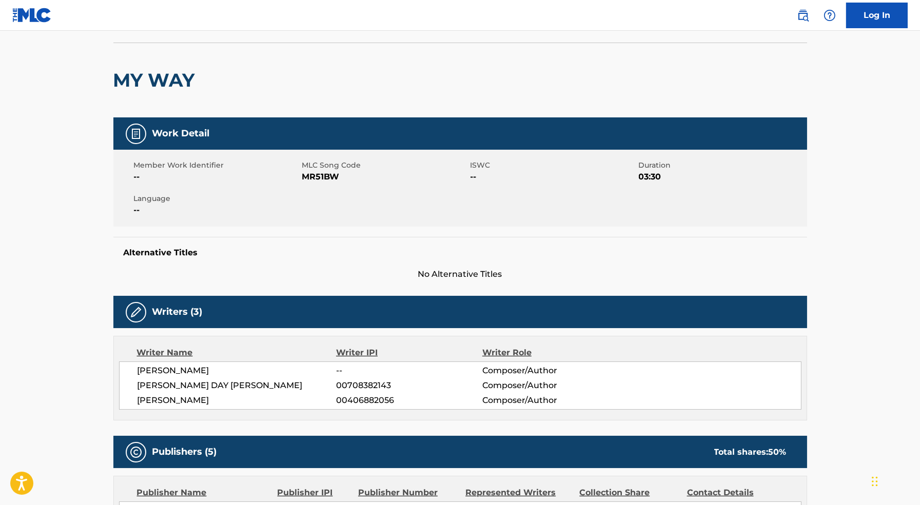
scroll to position [75, 0]
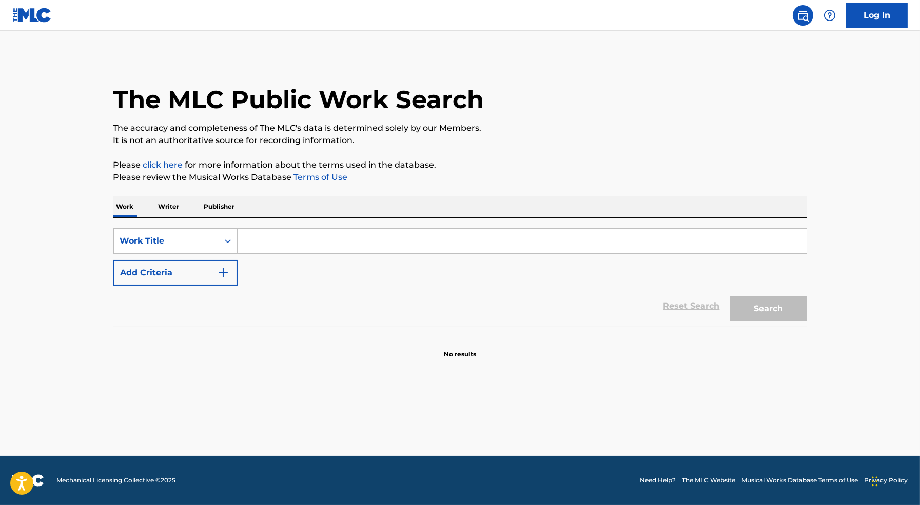
click at [257, 223] on div "SearchWithCriteriad8330b51-2e12-4361-bd99-31edb4744d32 Work Title Add Criteria …" at bounding box center [459, 272] width 693 height 109
click at [257, 235] on input "Search Form" at bounding box center [521, 241] width 569 height 25
paste input "[PERSON_NAME] day [PERSON_NAME]"
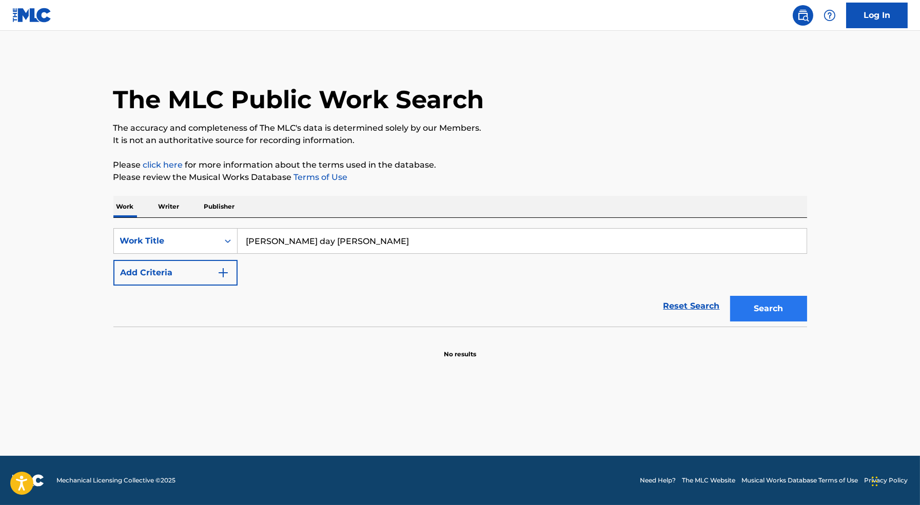
type input "[PERSON_NAME] day [PERSON_NAME]"
click at [771, 302] on button "Search" at bounding box center [768, 309] width 77 height 26
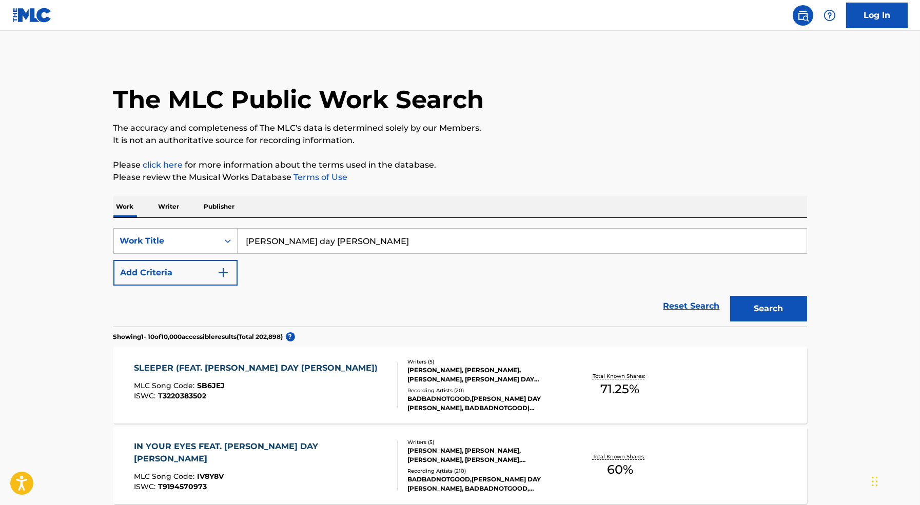
click at [327, 387] on div "SLEEPER (FEAT. [PERSON_NAME] DAY [PERSON_NAME]) MLC Song Code : SB6JEJ ISWC : T…" at bounding box center [266, 385] width 264 height 46
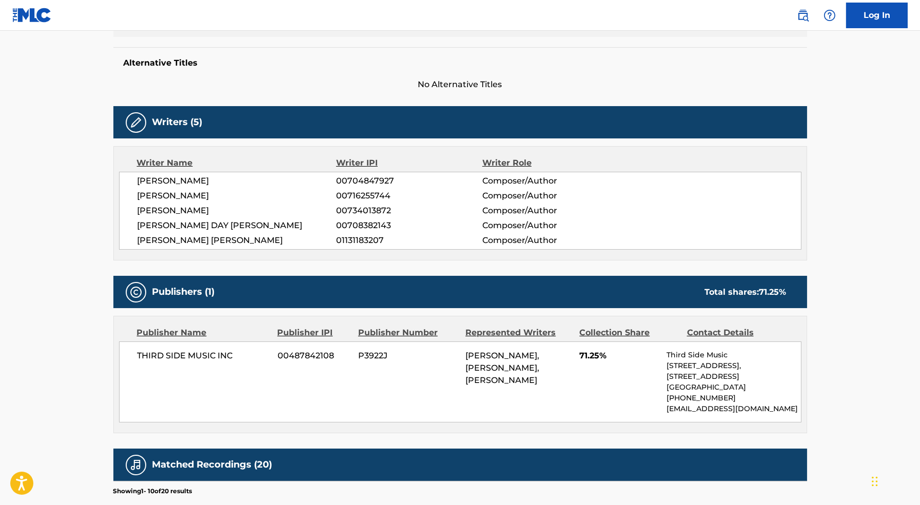
scroll to position [277, 0]
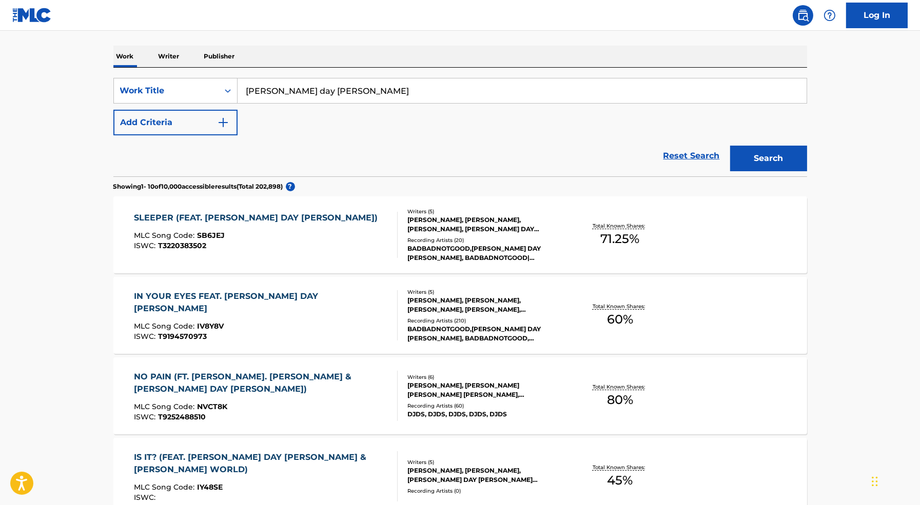
scroll to position [193, 0]
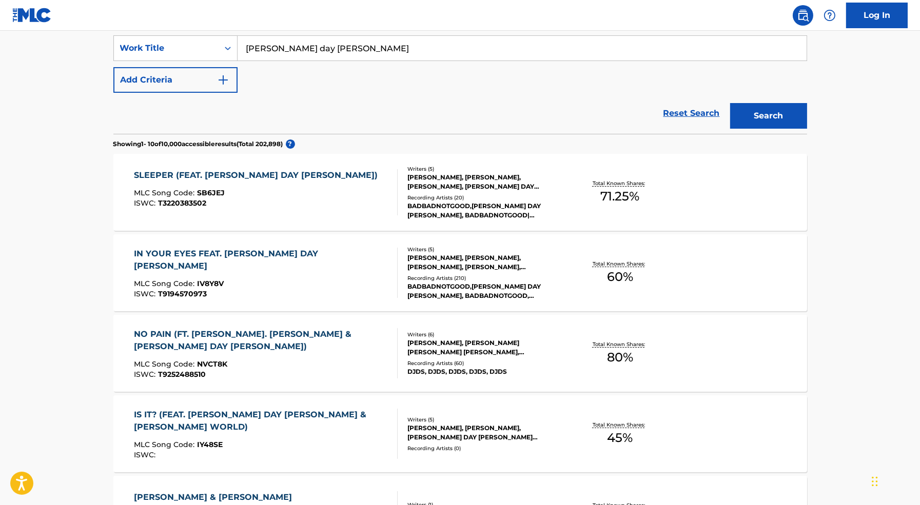
click at [334, 290] on div "ISWC : T9194570973" at bounding box center [261, 294] width 255 height 8
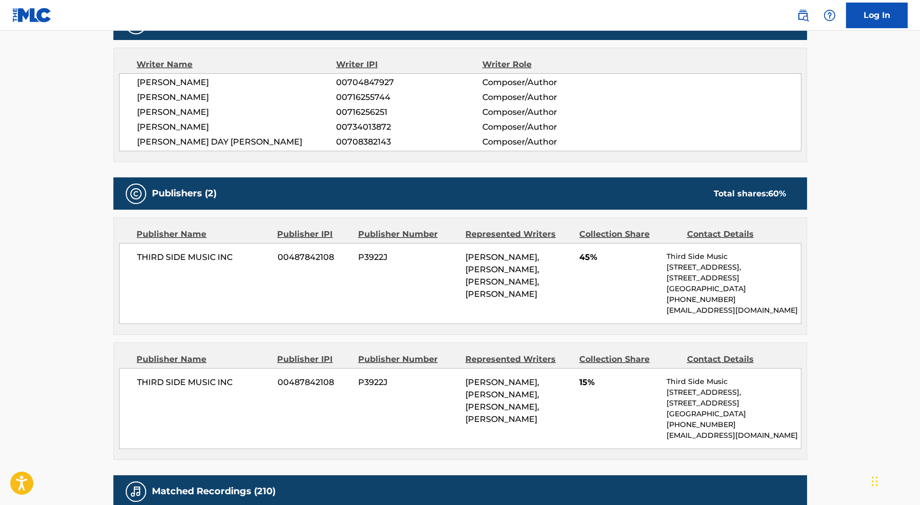
scroll to position [504, 0]
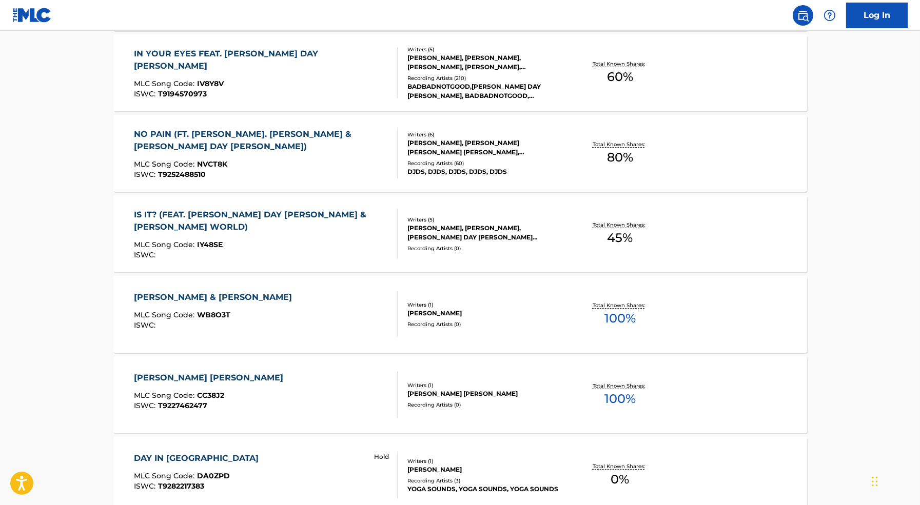
scroll to position [324, 0]
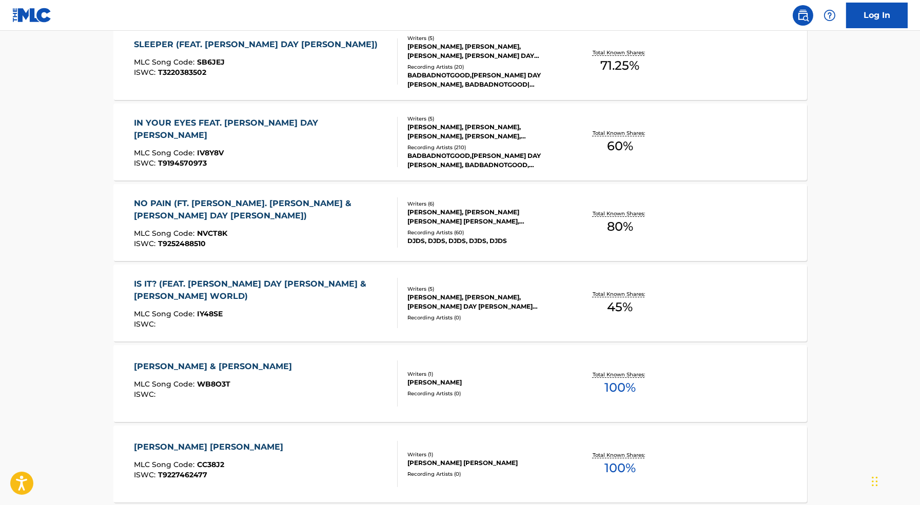
click at [319, 228] on div "NO PAIN (FT. [PERSON_NAME]. [PERSON_NAME] & [PERSON_NAME] DAY [PERSON_NAME]) ML…" at bounding box center [261, 222] width 255 height 50
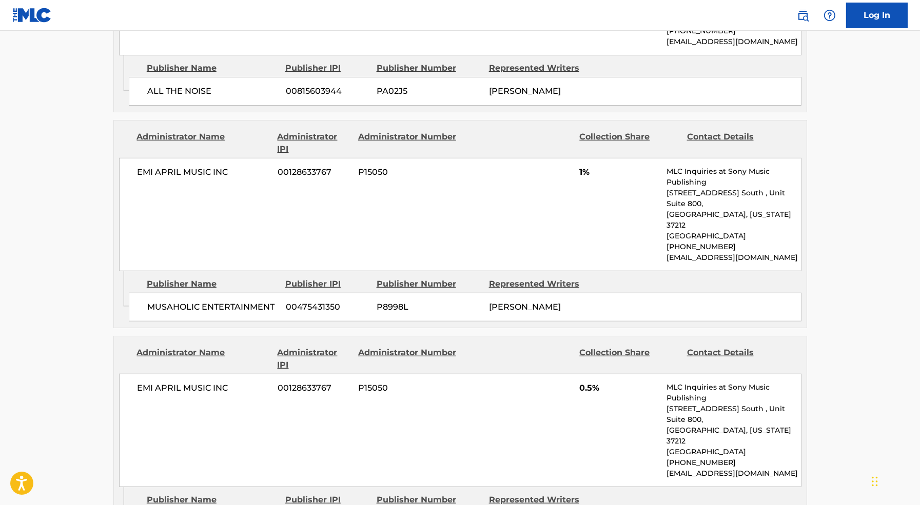
scroll to position [1713, 0]
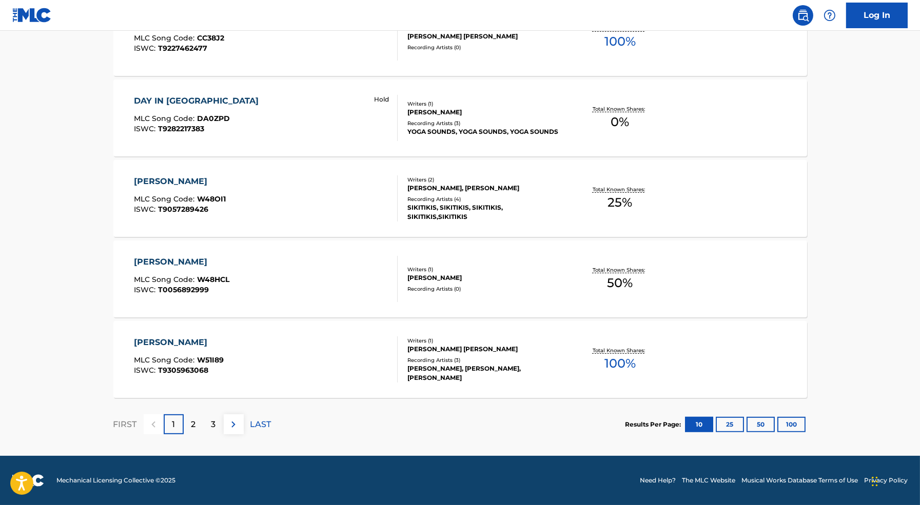
scroll to position [350, 0]
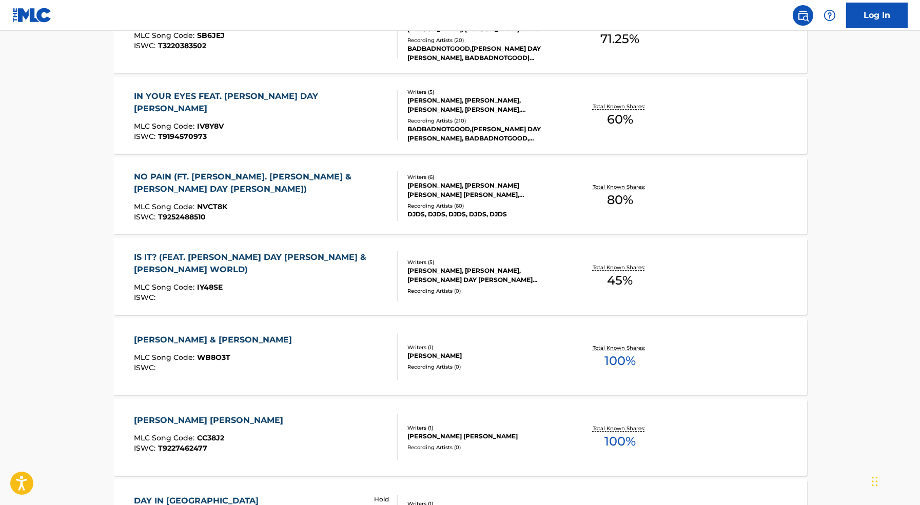
click at [310, 265] on div "IS IT? (FEAT. [PERSON_NAME] DAY [PERSON_NAME] & [PERSON_NAME] WORLD)" at bounding box center [261, 263] width 255 height 25
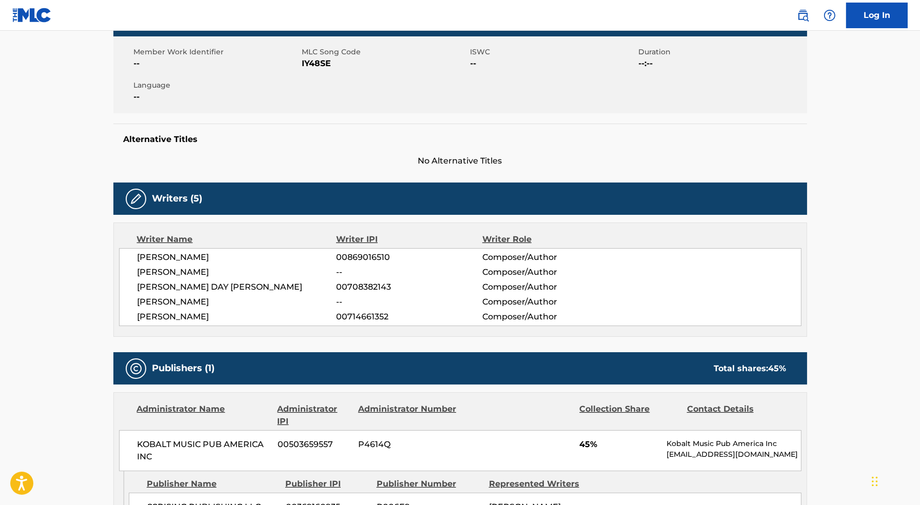
scroll to position [377, 0]
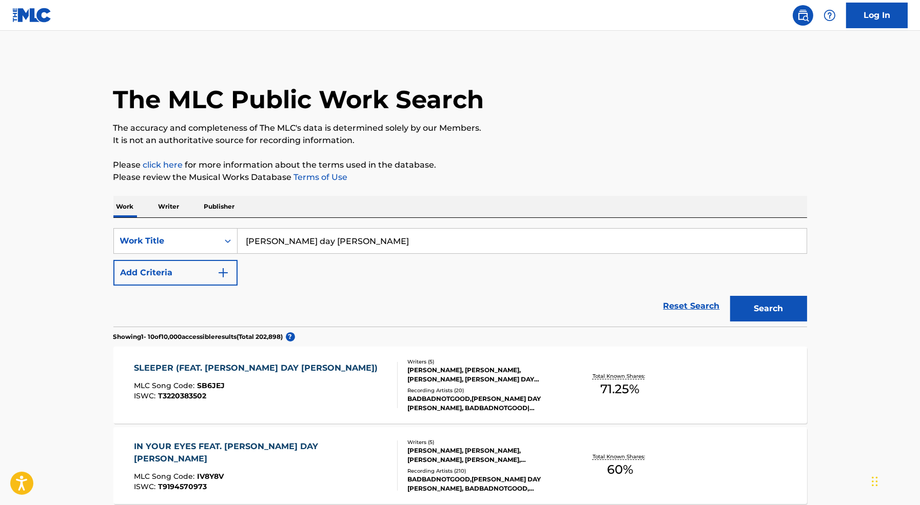
click at [307, 240] on input "[PERSON_NAME] day [PERSON_NAME]" at bounding box center [521, 241] width 569 height 25
click at [225, 242] on icon "Search Form" at bounding box center [228, 241] width 10 height 10
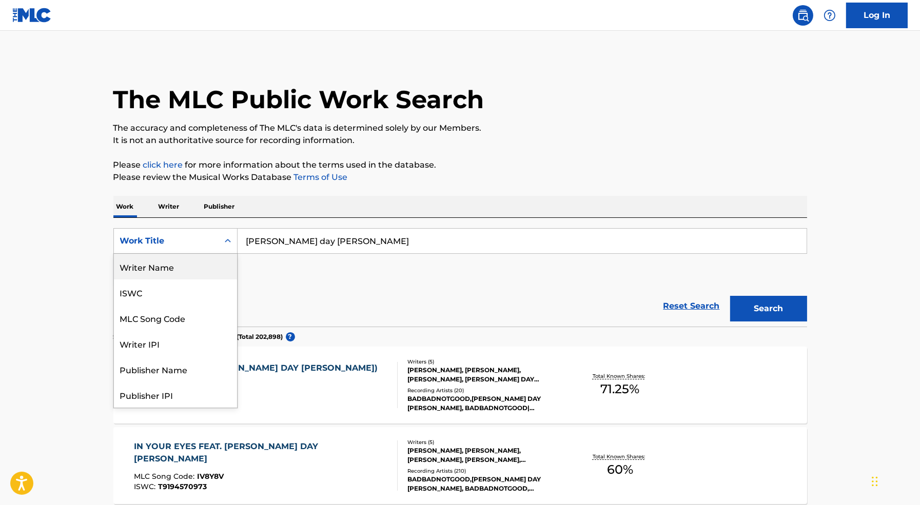
click at [203, 269] on div "Writer Name" at bounding box center [175, 267] width 123 height 26
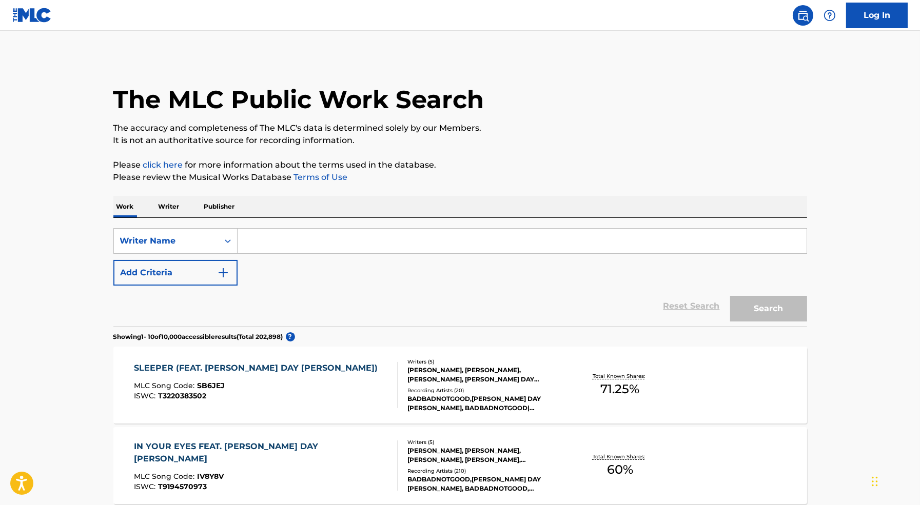
click at [590, 240] on input "Search Form" at bounding box center [521, 241] width 569 height 25
paste input "[PERSON_NAME] day [PERSON_NAME]"
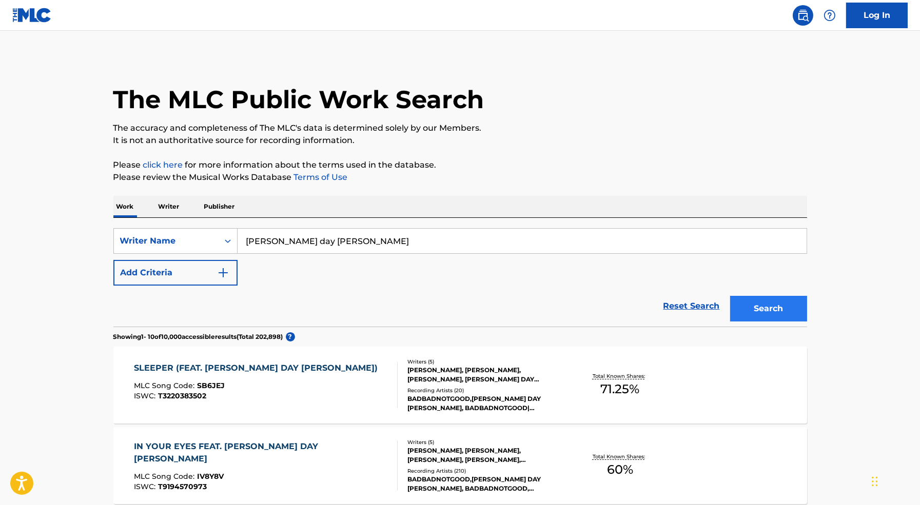
type input "[PERSON_NAME] day [PERSON_NAME]"
click at [779, 306] on button "Search" at bounding box center [768, 309] width 77 height 26
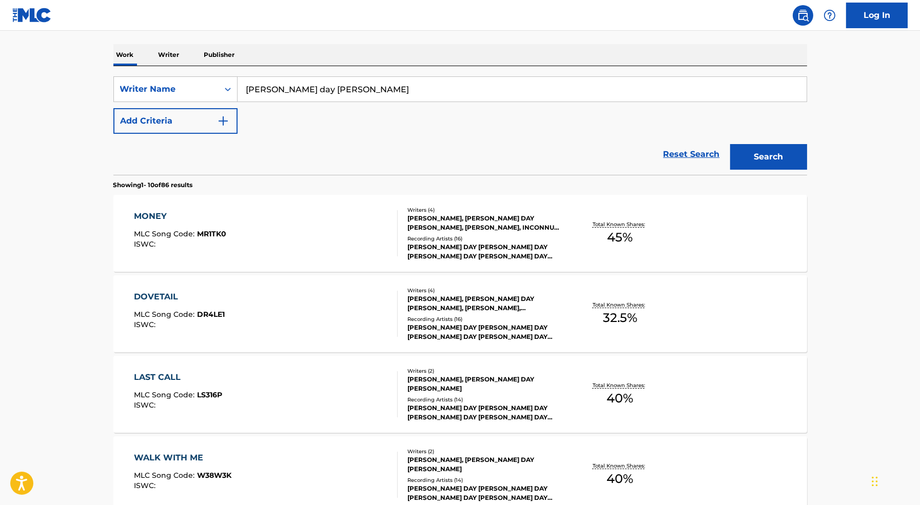
scroll to position [152, 0]
click at [192, 129] on button "Add Criteria" at bounding box center [175, 121] width 124 height 26
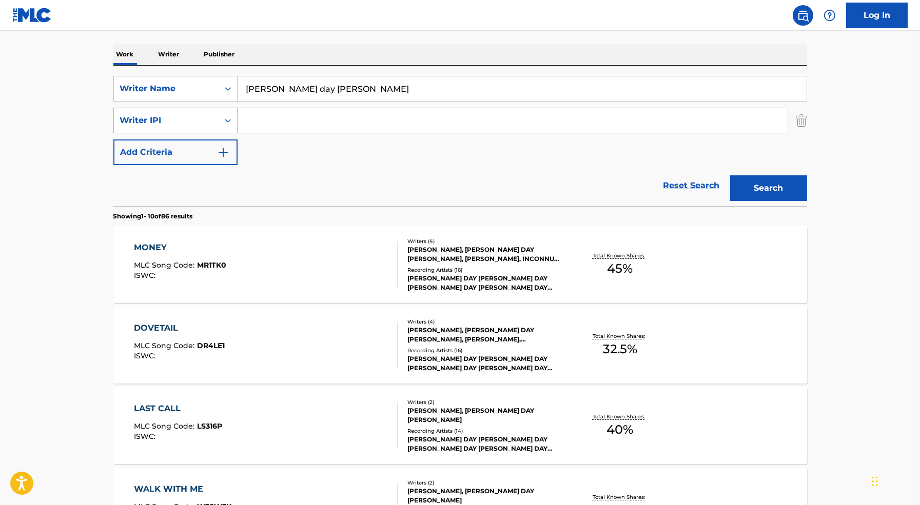
click at [199, 121] on div "Writer IPI" at bounding box center [166, 120] width 92 height 12
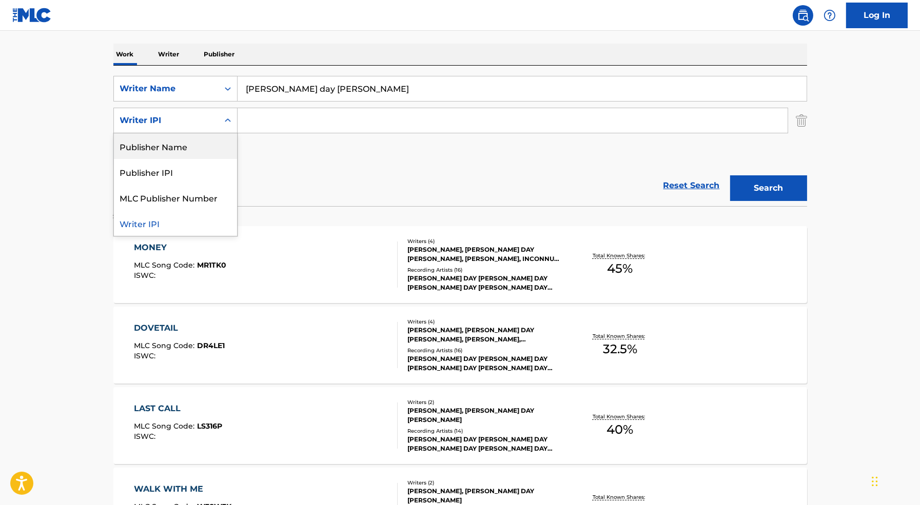
click at [198, 149] on div "Publisher Name" at bounding box center [175, 146] width 123 height 26
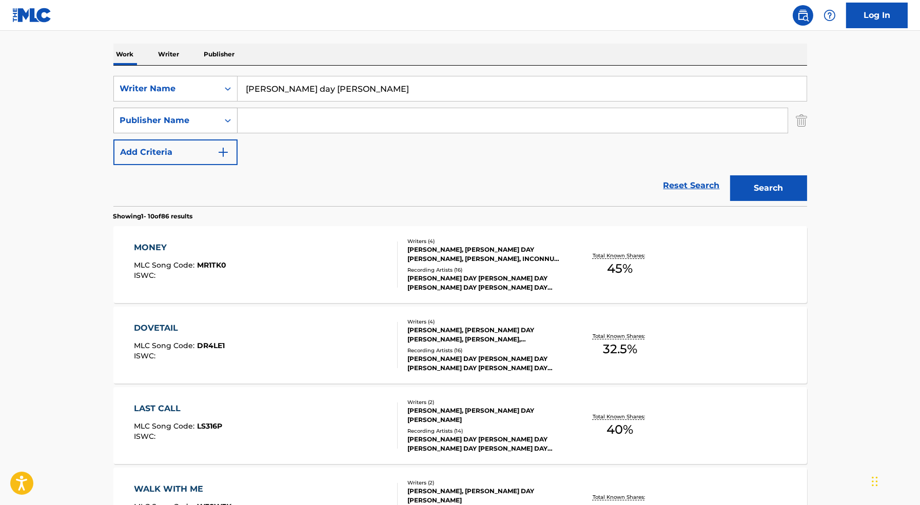
click at [202, 118] on div "Publisher Name" at bounding box center [166, 120] width 92 height 12
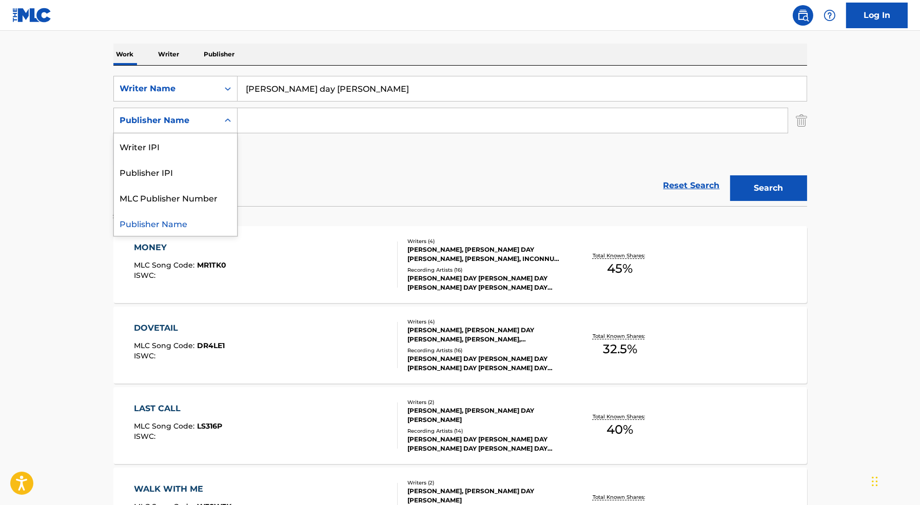
click at [338, 173] on div "Reset Search Search" at bounding box center [459, 185] width 693 height 41
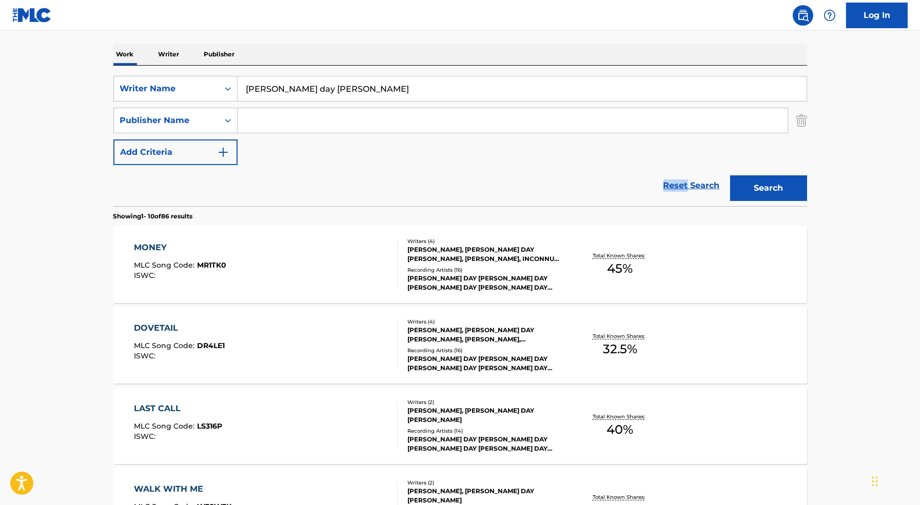
click at [339, 173] on div "Reset Search Search" at bounding box center [459, 185] width 693 height 41
click at [209, 115] on div "Publisher Name" at bounding box center [166, 120] width 92 height 12
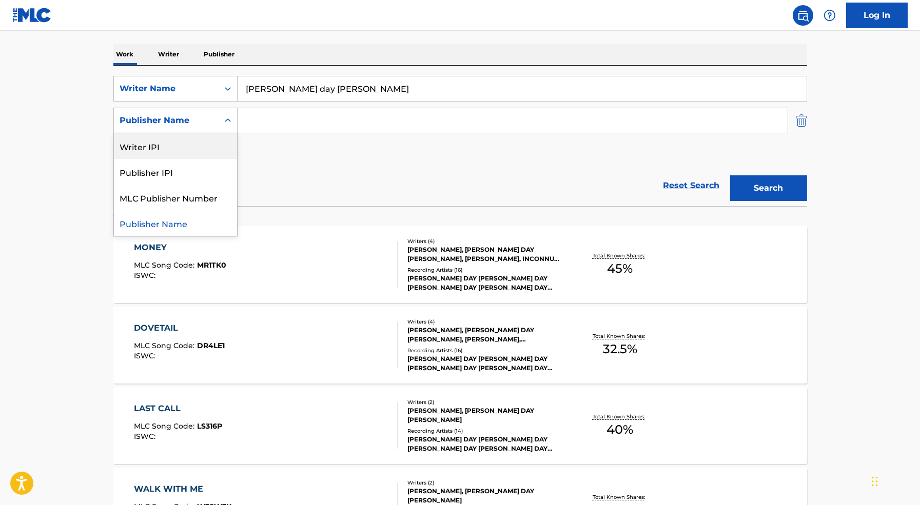
click at [802, 112] on img "Search Form" at bounding box center [800, 121] width 11 height 26
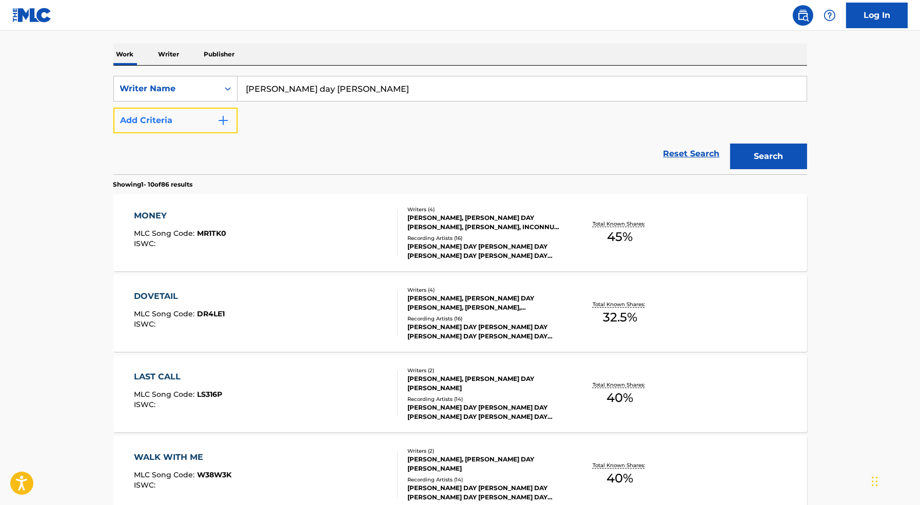
click at [205, 121] on button "Add Criteria" at bounding box center [175, 121] width 124 height 26
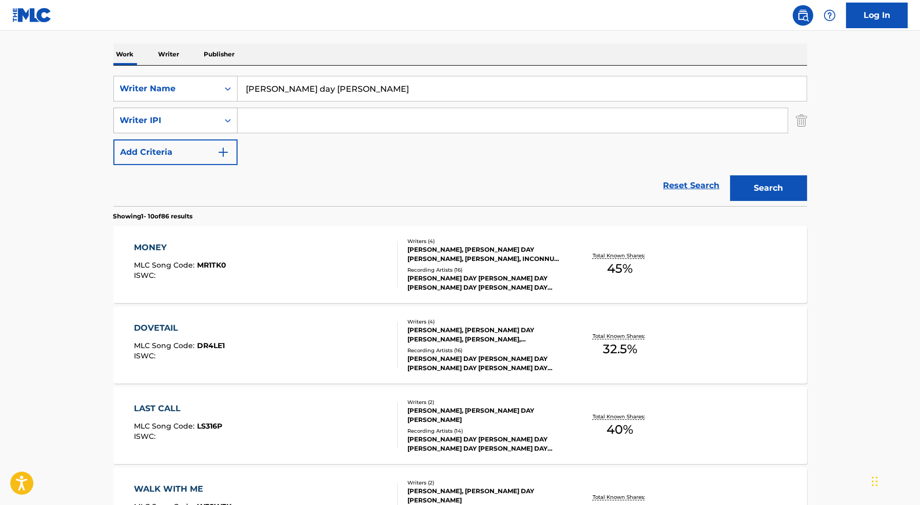
click at [209, 113] on div "Writer IPI" at bounding box center [166, 120] width 105 height 19
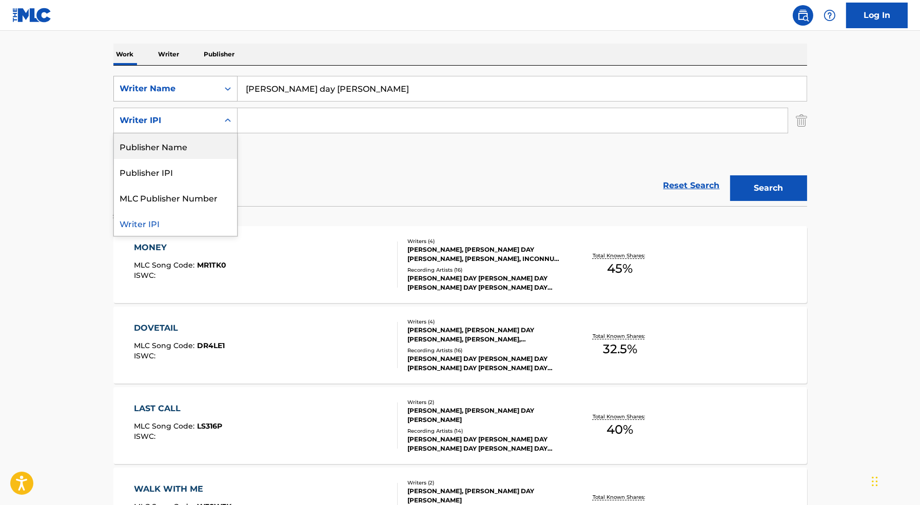
click at [198, 90] on div "Writer Name" at bounding box center [166, 89] width 92 height 12
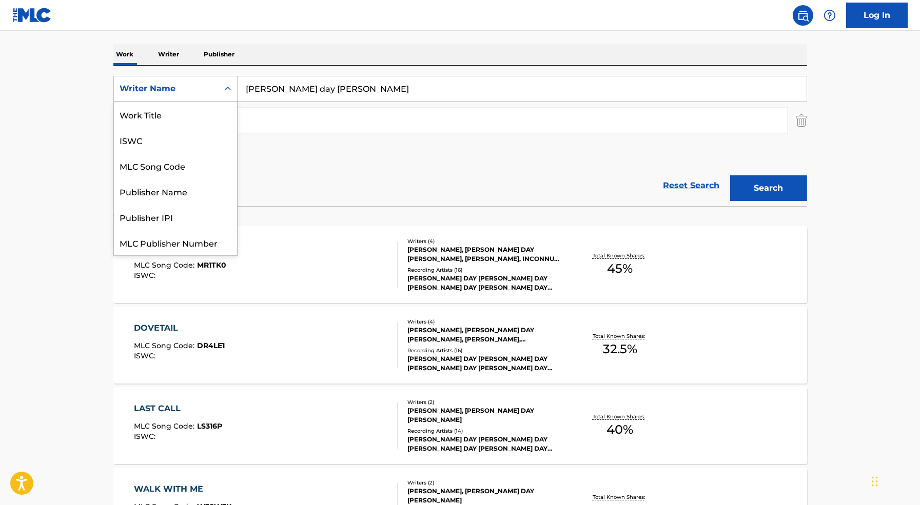
scroll to position [26, 0]
click at [314, 87] on input "[PERSON_NAME] day [PERSON_NAME]" at bounding box center [521, 88] width 569 height 25
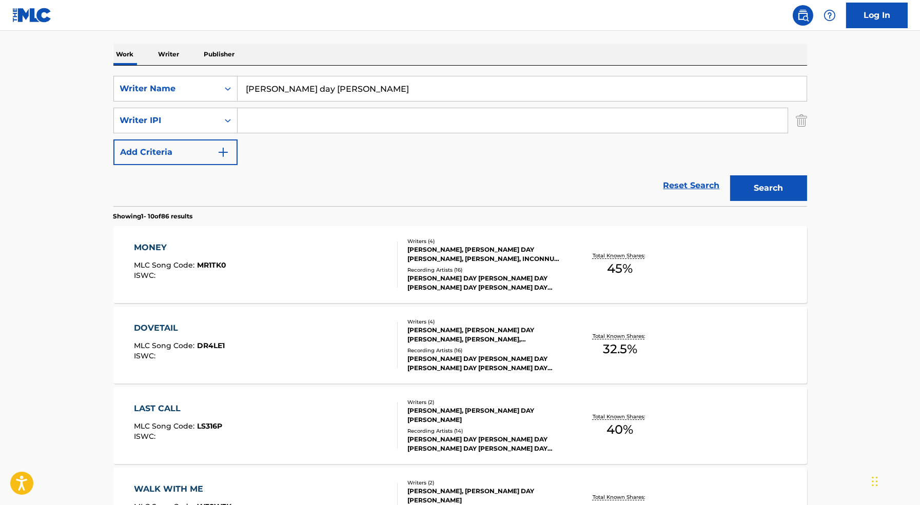
click at [314, 87] on input "[PERSON_NAME] day [PERSON_NAME]" at bounding box center [521, 88] width 569 height 25
click at [189, 90] on div "Writer Name" at bounding box center [166, 89] width 92 height 12
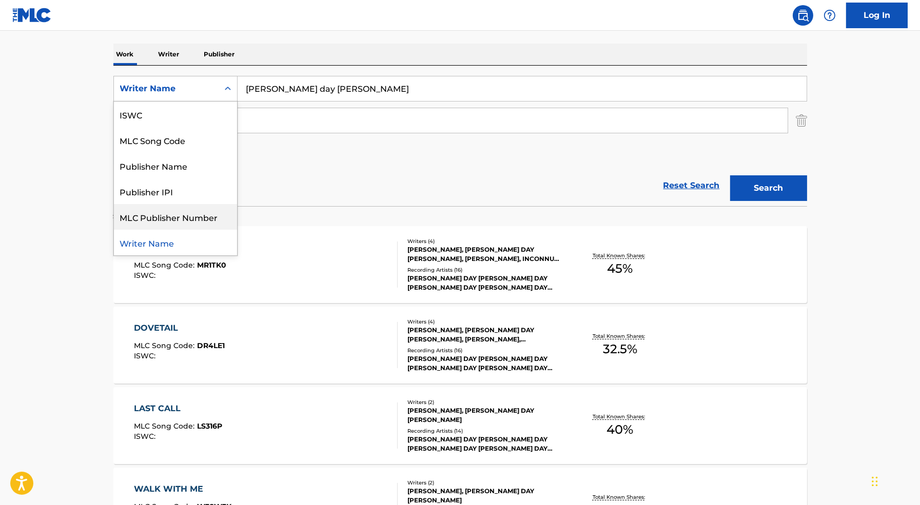
scroll to position [0, 0]
click at [178, 107] on div "Work Title" at bounding box center [175, 115] width 123 height 26
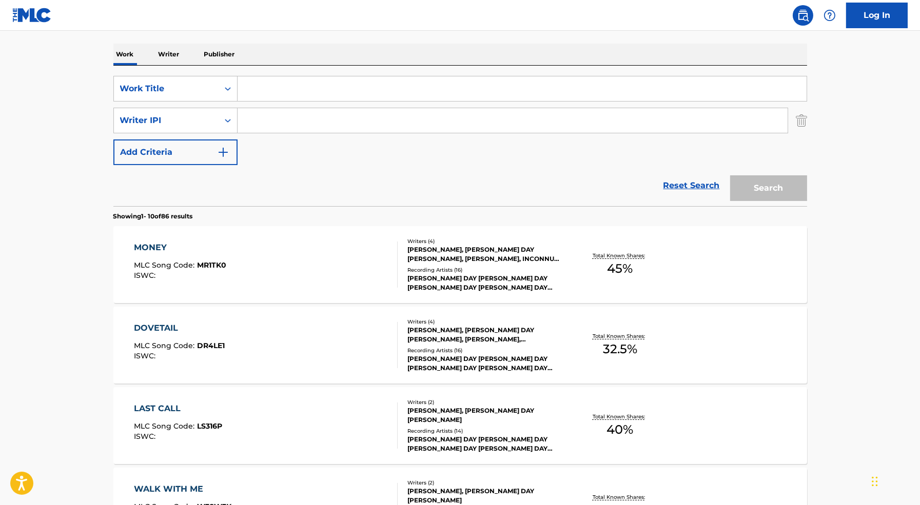
click at [296, 96] on input "Search Form" at bounding box center [521, 88] width 569 height 25
type input "In Your Eyes"
click at [197, 135] on div "SearchWithCriteria693af619-5d40-4658-83d3-e55bacd07d8b Work Title In Your Eyes …" at bounding box center [459, 120] width 693 height 89
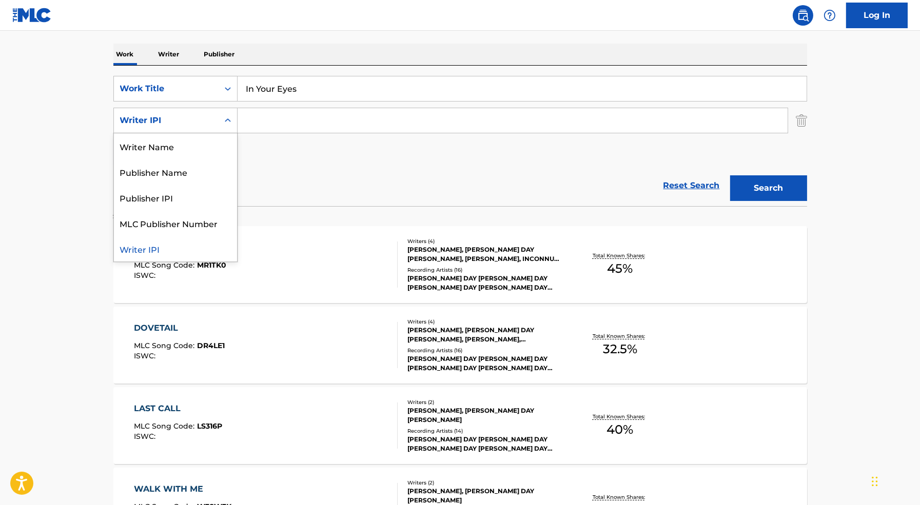
click at [195, 125] on div "Writer IPI" at bounding box center [166, 120] width 92 height 12
click at [193, 152] on div "Writer Name" at bounding box center [175, 146] width 123 height 26
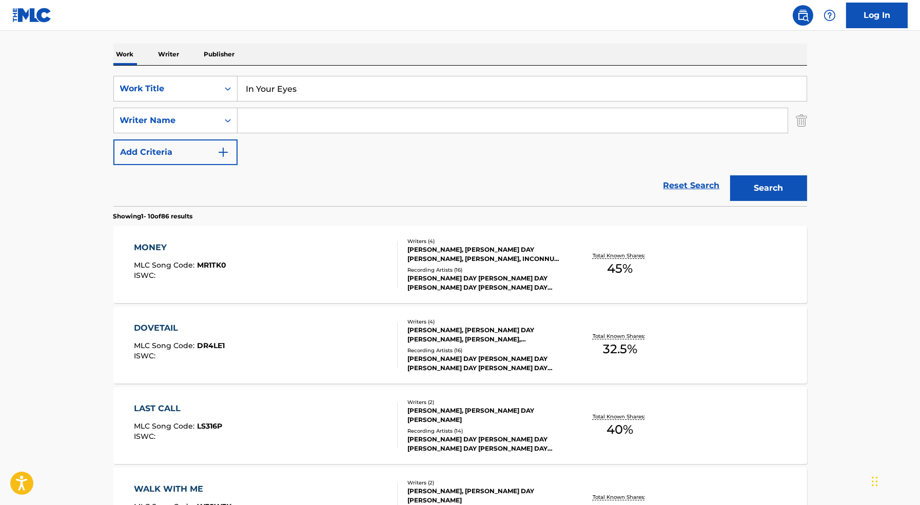
click at [271, 128] on input "Search Form" at bounding box center [512, 120] width 550 height 25
paste input "[PERSON_NAME] day [PERSON_NAME]"
type input "[PERSON_NAME] day [PERSON_NAME]"
click at [775, 191] on button "Search" at bounding box center [768, 188] width 77 height 26
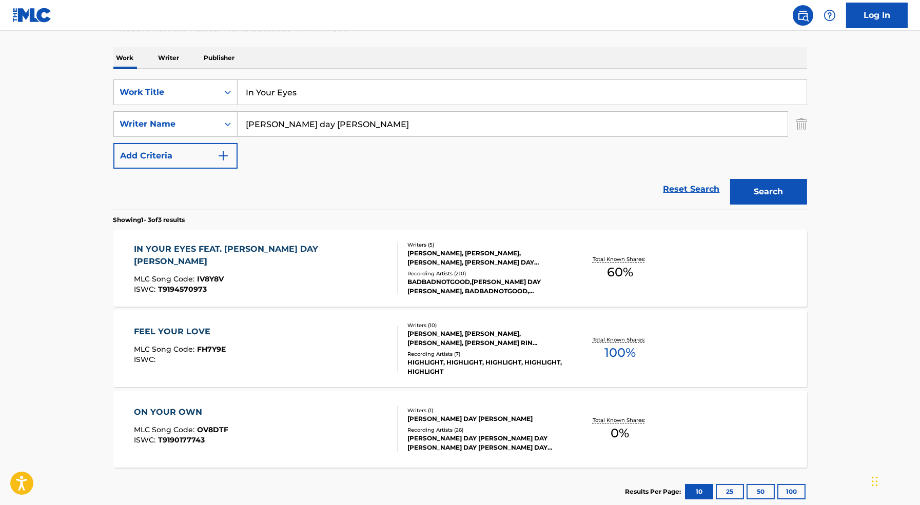
scroll to position [213, 0]
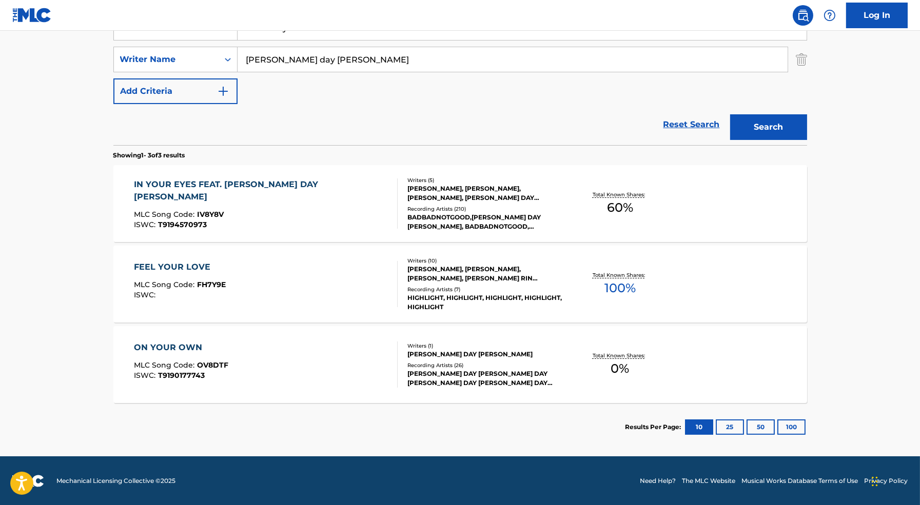
click at [296, 289] on div "FEEL YOUR LOVE MLC Song Code : FH7Y9E ISWC :" at bounding box center [266, 284] width 264 height 46
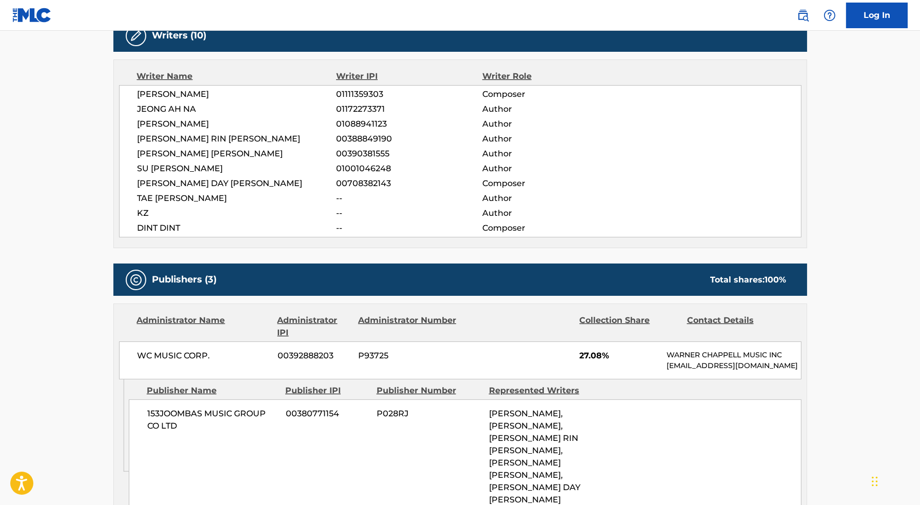
scroll to position [396, 0]
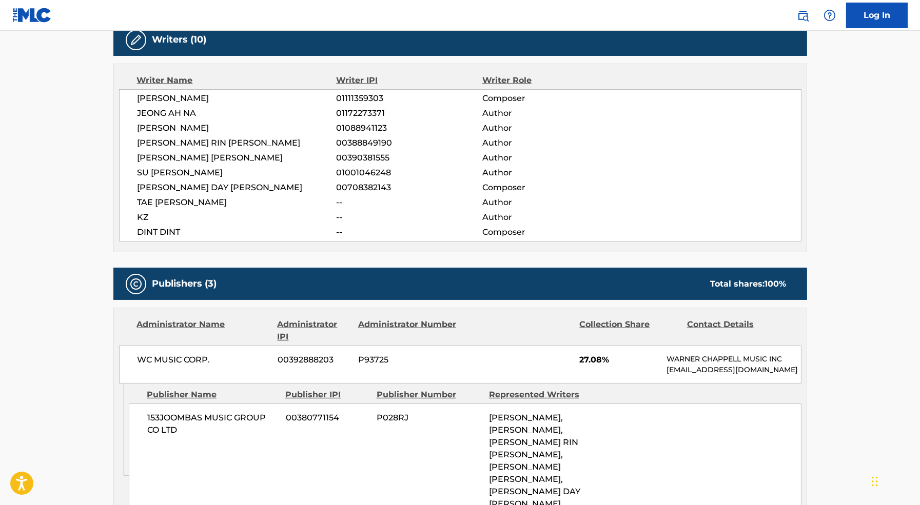
scroll to position [213, 0]
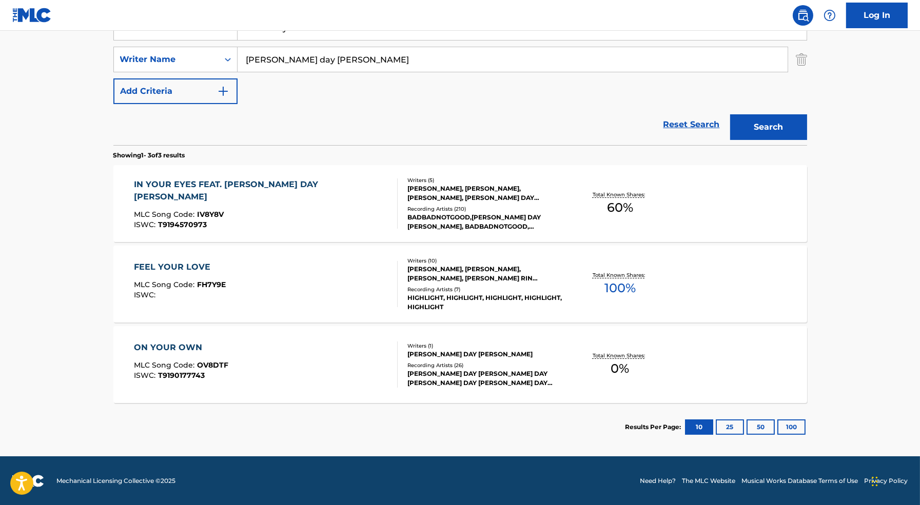
click at [286, 194] on div "IN YOUR EYES FEAT. [PERSON_NAME] DAY [PERSON_NAME] MLC Song Code : IV8Y8V ISWC …" at bounding box center [261, 203] width 255 height 50
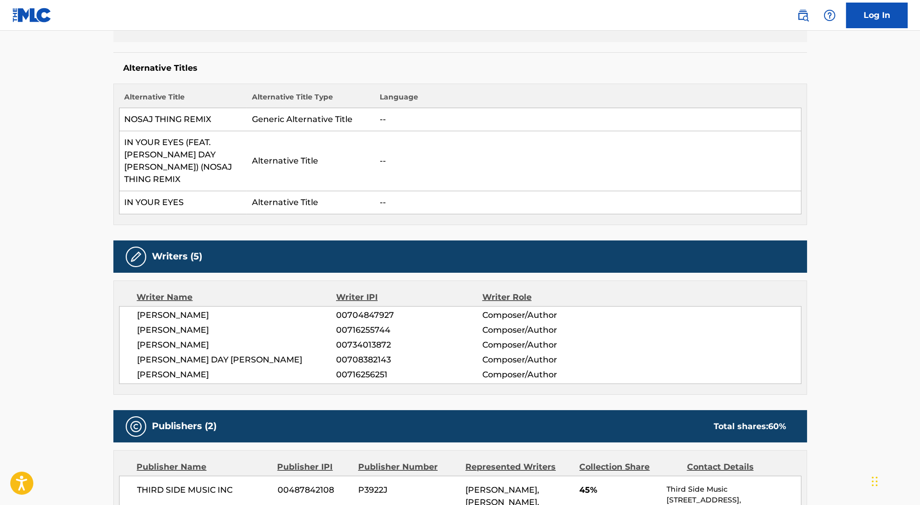
scroll to position [511, 0]
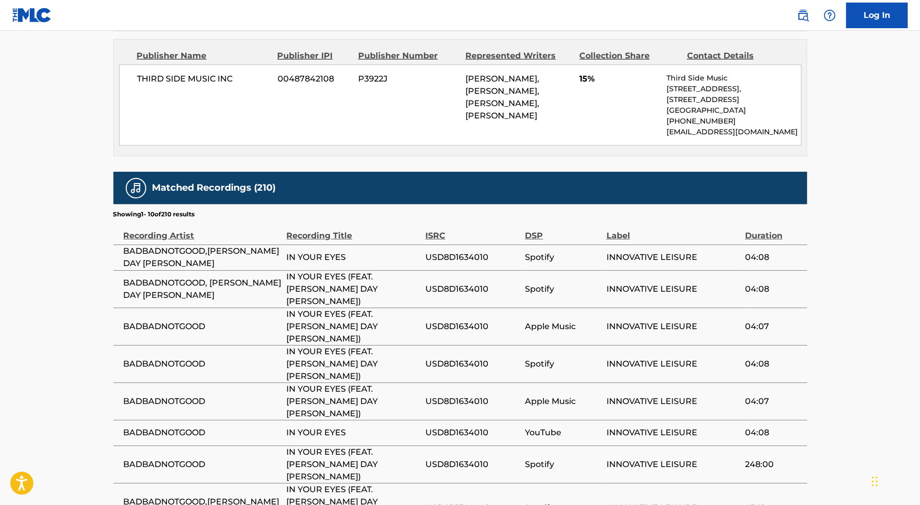
scroll to position [213, 0]
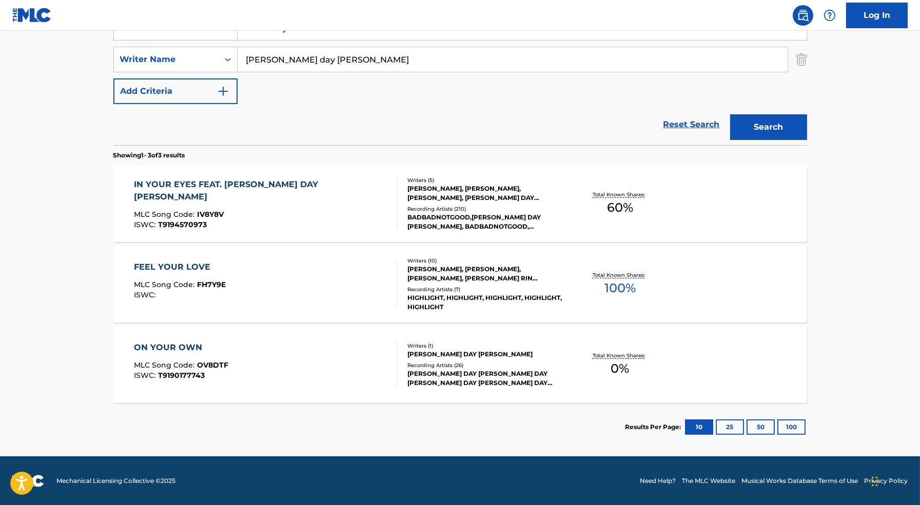
click at [313, 366] on div "ON YOUR OWN MLC Song Code : OV8DTF ISWC : T9190177743" at bounding box center [266, 365] width 264 height 46
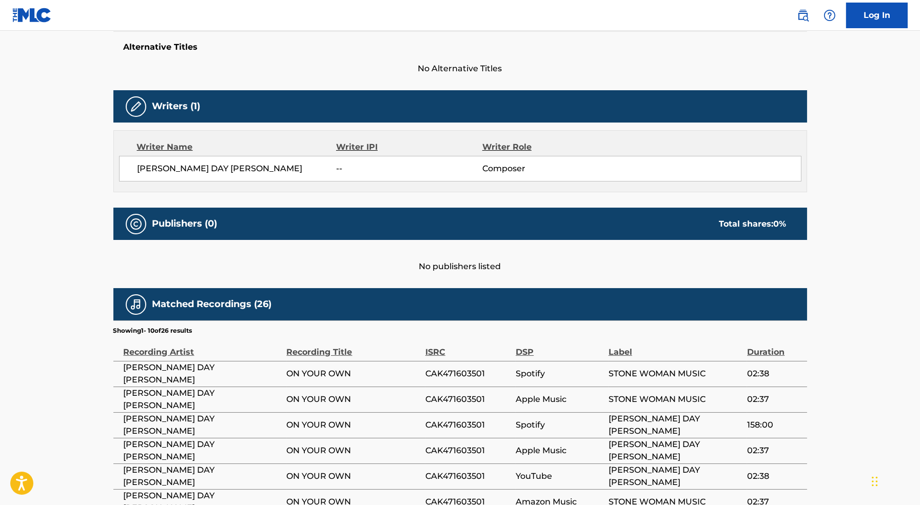
scroll to position [269, 0]
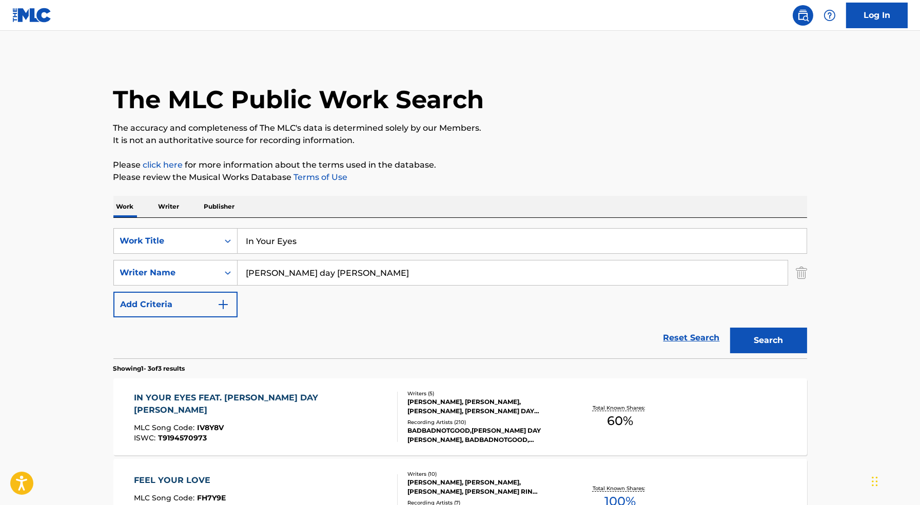
click at [314, 249] on input "In Your Eyes" at bounding box center [521, 241] width 569 height 25
click at [314, 248] on input "In Your Eyes" at bounding box center [521, 241] width 569 height 25
type input "fair trade"
click at [730, 328] on button "Search" at bounding box center [768, 341] width 77 height 26
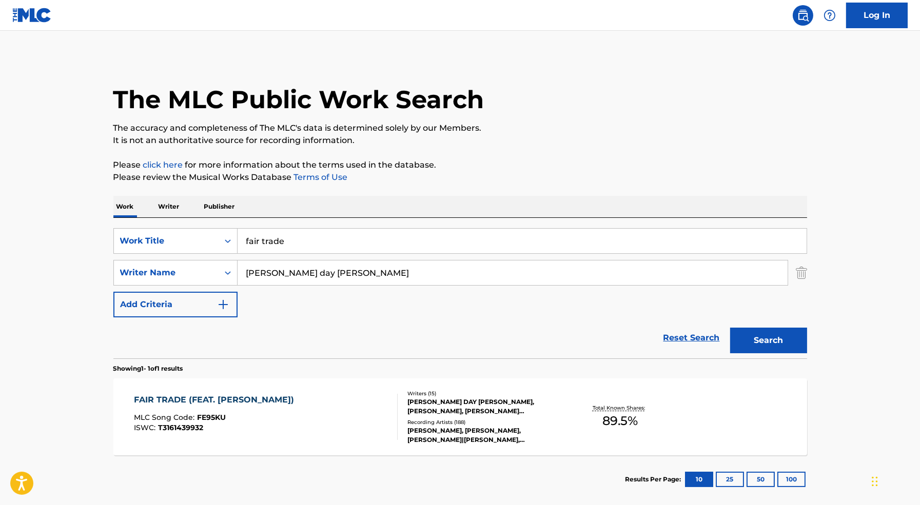
click at [297, 398] on div "FAIR TRADE (FEAT. [PERSON_NAME]) MLC Song Code : FE95KU ISWC : T3161439932" at bounding box center [266, 417] width 264 height 46
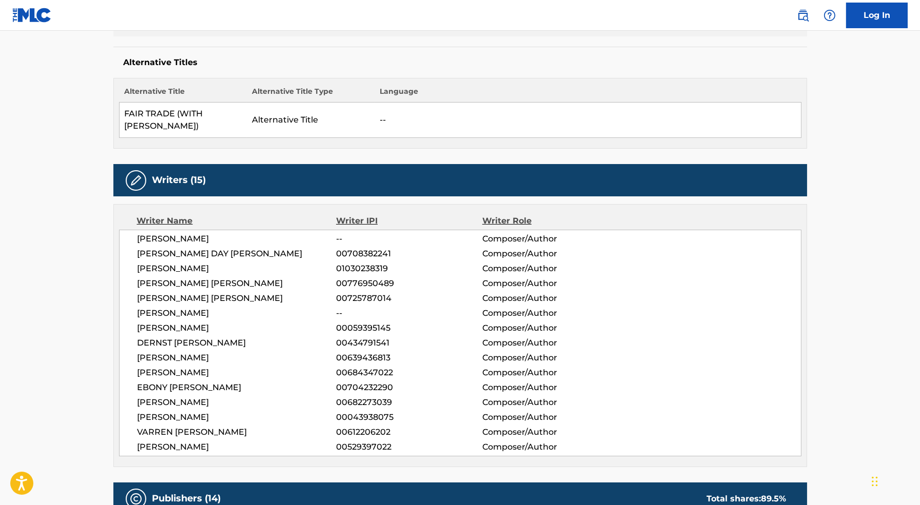
scroll to position [272, 0]
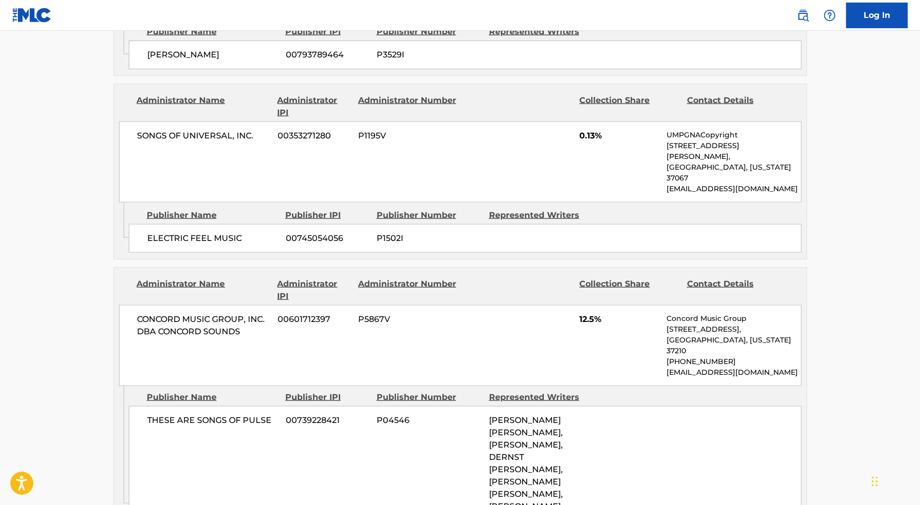
scroll to position [2677, 0]
